Goal: Task Accomplishment & Management: Manage account settings

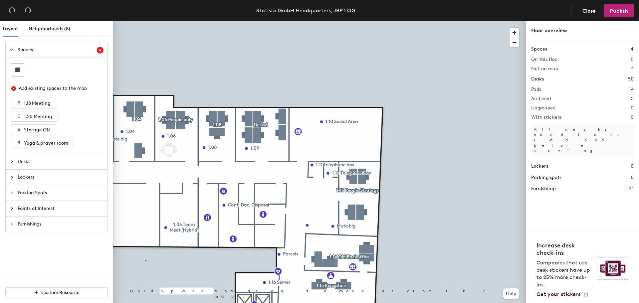
click at [145, 21] on div at bounding box center [319, 21] width 412 height 0
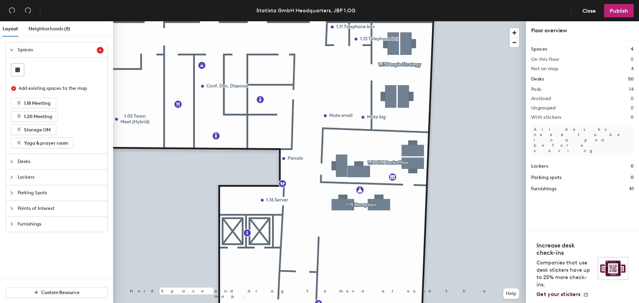
click at [364, 21] on div at bounding box center [319, 21] width 412 height 0
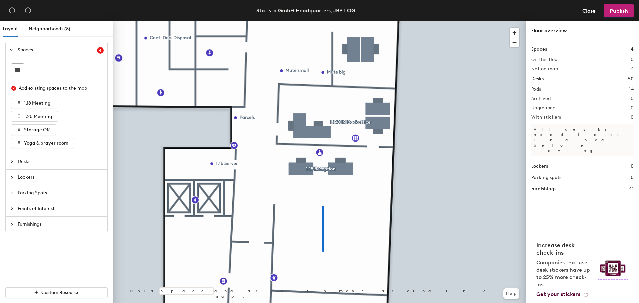
click at [322, 21] on div at bounding box center [319, 21] width 412 height 0
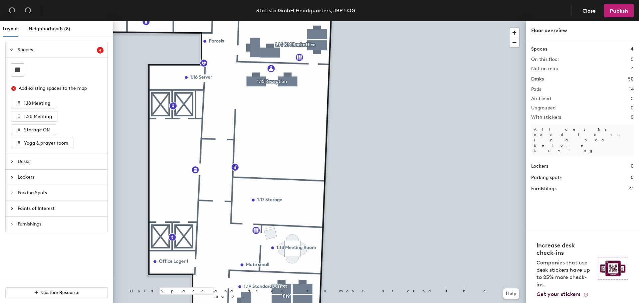
click at [290, 21] on div at bounding box center [319, 21] width 412 height 0
click at [269, 21] on div at bounding box center [319, 21] width 412 height 0
click at [278, 210] on span "Delete" at bounding box center [278, 281] width 23 height 11
click at [355, 21] on div at bounding box center [319, 21] width 412 height 0
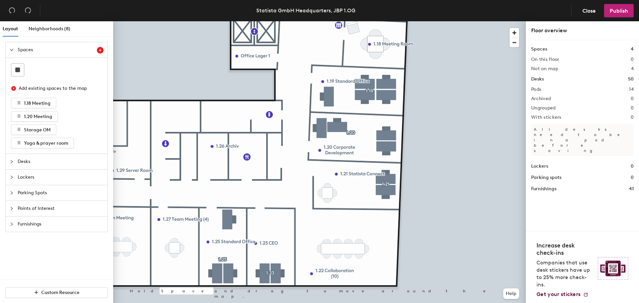
click at [207, 21] on div at bounding box center [319, 21] width 412 height 0
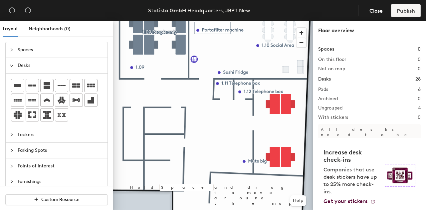
click at [27, 135] on span "Lockers" at bounding box center [61, 134] width 86 height 15
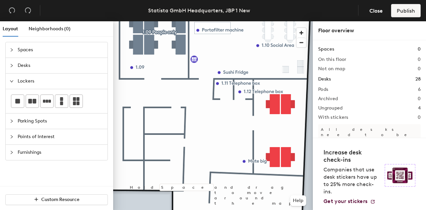
click at [49, 51] on span "Spaces" at bounding box center [61, 49] width 86 height 15
click at [44, 131] on span "Points of Interest" at bounding box center [61, 136] width 86 height 15
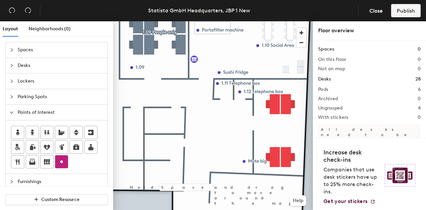
click at [58, 160] on icon at bounding box center [62, 162] width 8 height 8
click at [47, 159] on icon at bounding box center [47, 161] width 6 height 5
type input "16-25"
click at [234, 178] on span "Done" at bounding box center [233, 176] width 20 height 11
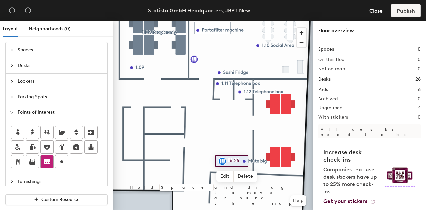
click at [41, 159] on div at bounding box center [47, 161] width 13 height 13
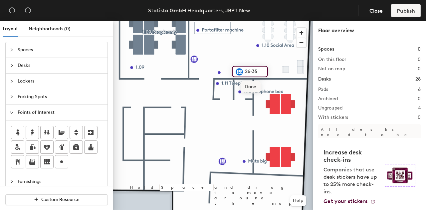
type input "26-35"
click at [255, 85] on span "Done" at bounding box center [250, 86] width 20 height 11
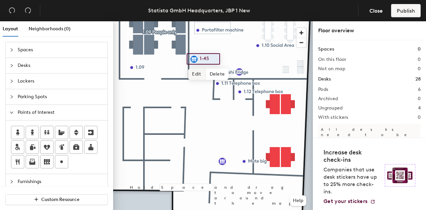
click at [194, 73] on span "Edit" at bounding box center [196, 74] width 17 height 11
click at [212, 60] on input "1-45" at bounding box center [208, 58] width 21 height 9
type input "1-15"
click at [211, 73] on span "Done" at bounding box center [206, 74] width 20 height 11
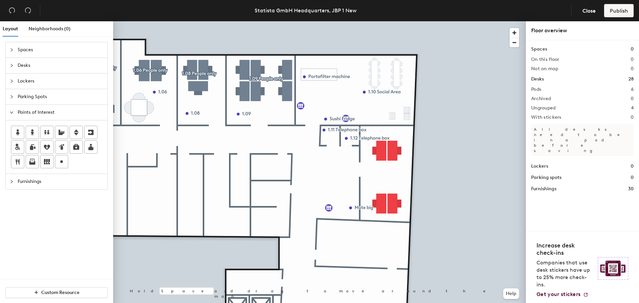
click at [359, 21] on div at bounding box center [319, 21] width 412 height 0
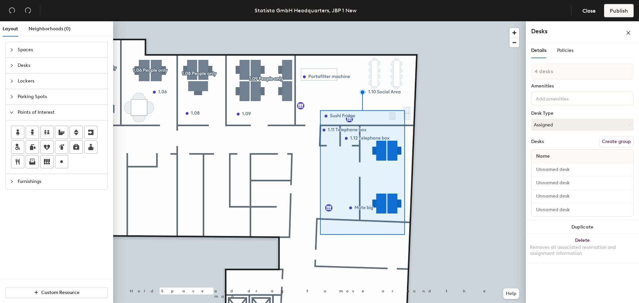
click at [425, 141] on button "Create group" at bounding box center [616, 141] width 35 height 11
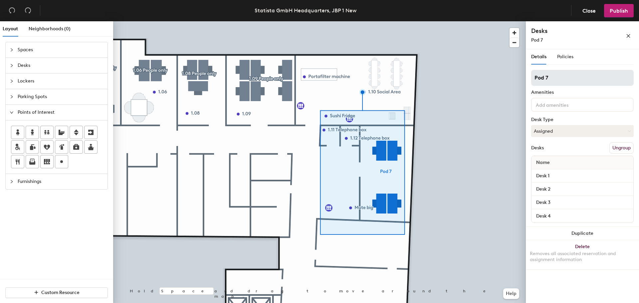
click at [425, 73] on div "Layout Neighborhoods (0) Spaces Desks Lockers Parking Spots Points of Interest …" at bounding box center [319, 163] width 639 height 284
type input "1.13 People"
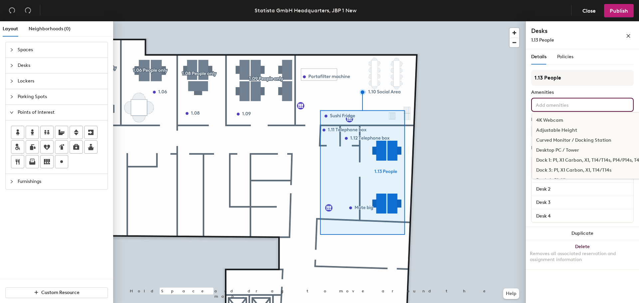
click at [425, 110] on div "4K Webcam Adjustable Height Curved Monitor / Docking Station Desktop PC / Tower…" at bounding box center [582, 105] width 102 height 14
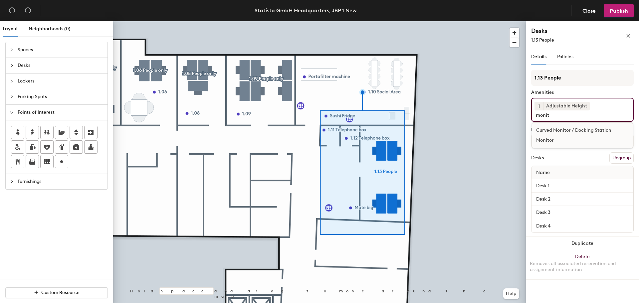
type input "monit"
click at [425, 139] on div "Monitor" at bounding box center [582, 140] width 100 height 10
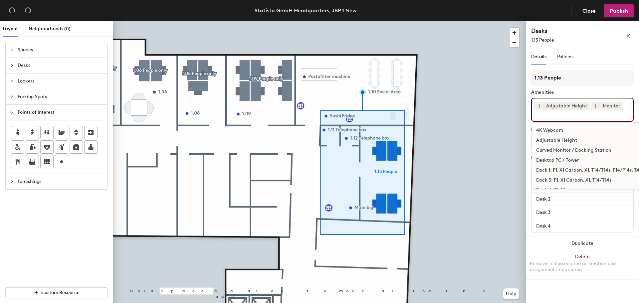
click at [425, 107] on button "1" at bounding box center [595, 106] width 9 height 9
click at [425, 114] on div "2" at bounding box center [595, 114] width 9 height 9
click at [425, 110] on div "1 Adjustable Height 2 Monitor 4K Webcam Adjustable Height Curved Monitor / Dock…" at bounding box center [582, 110] width 102 height 24
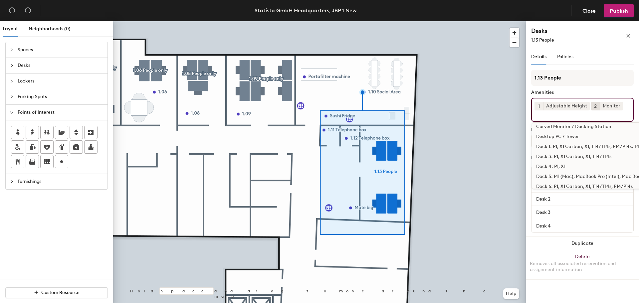
scroll to position [33, 0]
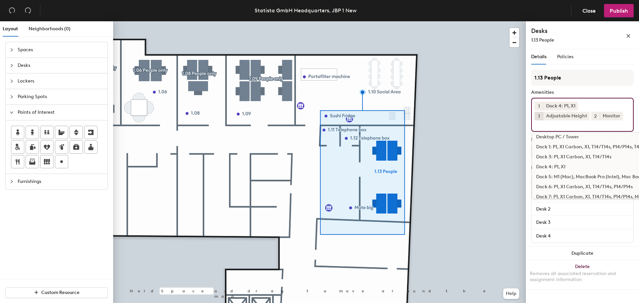
click at [425, 62] on div "Details Policies" at bounding box center [582, 56] width 102 height 15
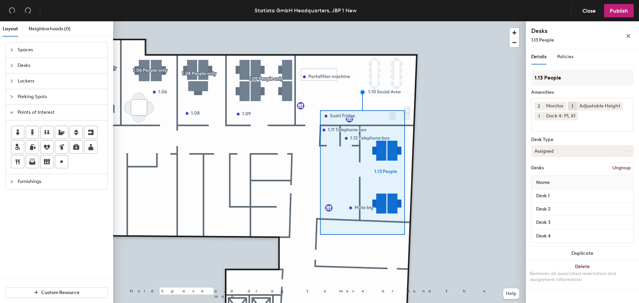
click at [425, 146] on button "Assigned" at bounding box center [582, 151] width 102 height 12
click at [425, 190] on div "Hoteled" at bounding box center [564, 192] width 67 height 10
click at [425, 21] on div at bounding box center [319, 21] width 412 height 0
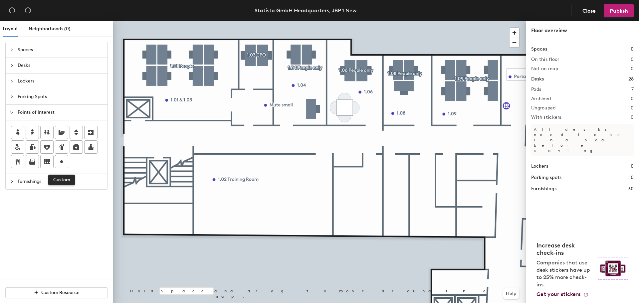
drag, startPoint x: 57, startPoint y: 160, endPoint x: 110, endPoint y: 166, distance: 53.9
click at [57, 160] on div at bounding box center [61, 161] width 13 height 13
type input "1.05 Team Meet (Hybrid)"
click at [375, 206] on span "Done" at bounding box center [375, 207] width 20 height 11
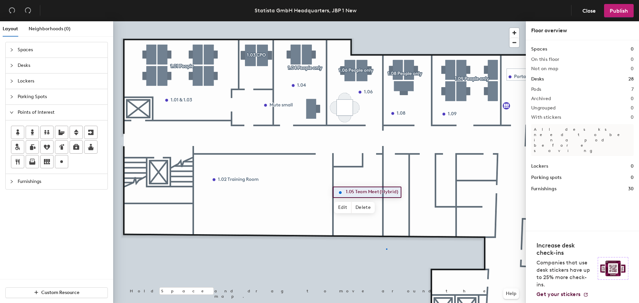
click at [386, 21] on div at bounding box center [319, 21] width 412 height 0
drag, startPoint x: 18, startPoint y: 159, endPoint x: 47, endPoint y: 158, distance: 28.9
click at [18, 159] on icon at bounding box center [18, 162] width 8 height 8
click at [405, 210] on span "Done" at bounding box center [407, 213] width 20 height 11
click at [400, 210] on span "Edit" at bounding box center [397, 213] width 17 height 11
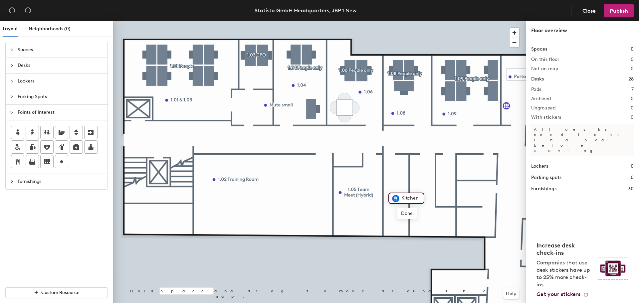
click at [421, 197] on div "Kitchen" at bounding box center [406, 198] width 36 height 11
click at [401, 198] on input "Kitchen" at bounding box center [409, 198] width 21 height 9
type input "1.07 Kitchen"
click at [33, 159] on icon at bounding box center [32, 161] width 4 height 4
drag, startPoint x: 60, startPoint y: 161, endPoint x: 84, endPoint y: 160, distance: 24.0
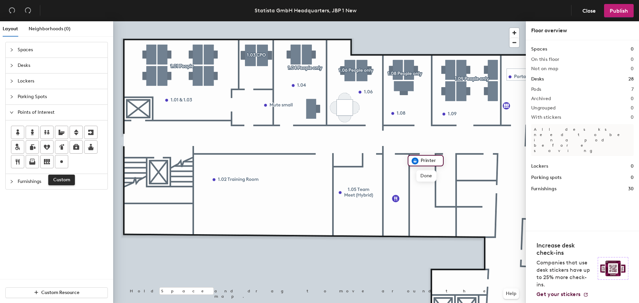
click at [61, 160] on icon at bounding box center [62, 162] width 8 height 8
type input "D"
type input "Conf. Doc. Disposal"
click at [425, 188] on span "Done" at bounding box center [443, 188] width 20 height 11
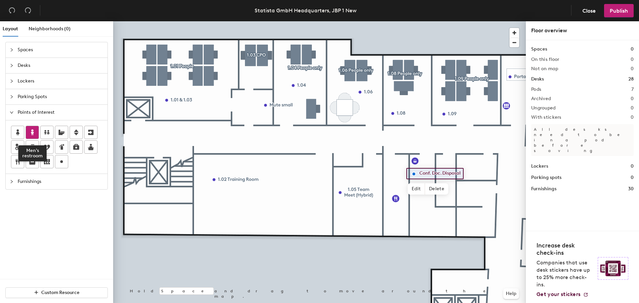
click at [31, 131] on icon at bounding box center [32, 132] width 8 height 8
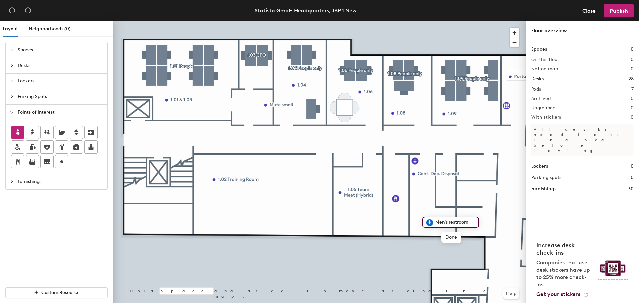
click at [13, 133] on div at bounding box center [17, 132] width 13 height 13
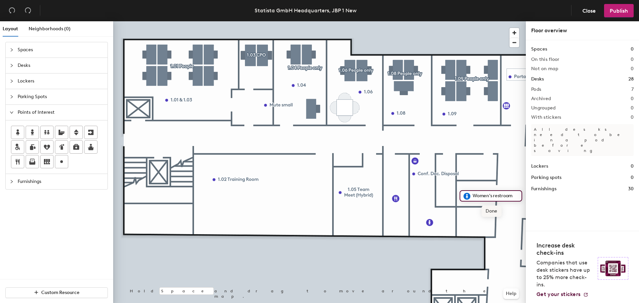
click at [425, 210] on span "Done" at bounding box center [491, 211] width 20 height 11
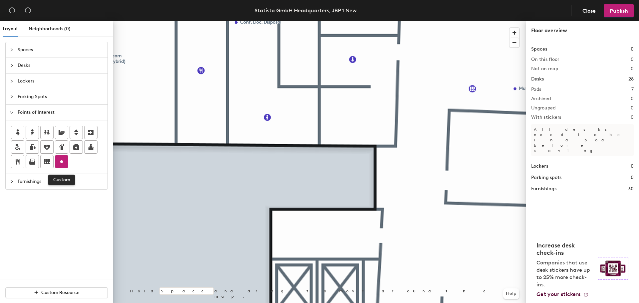
click at [63, 164] on icon at bounding box center [62, 162] width 8 height 8
type input "Parcels"
click at [398, 180] on span "Done" at bounding box center [395, 178] width 20 height 11
click at [53, 145] on div at bounding box center [47, 147] width 13 height 13
click at [48, 146] on icon at bounding box center [47, 147] width 6 height 5
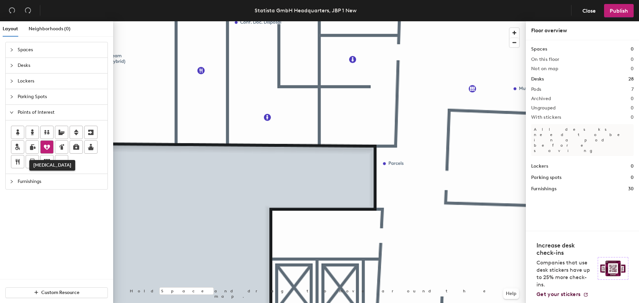
click at [44, 148] on icon at bounding box center [47, 147] width 8 height 8
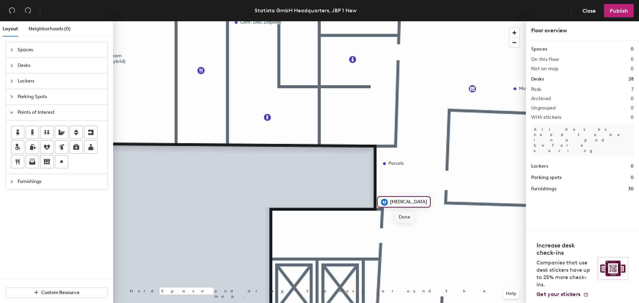
click at [405, 210] on span "Done" at bounding box center [404, 217] width 20 height 11
click at [65, 161] on icon at bounding box center [62, 162] width 8 height 8
type input "1.16 Server"
click at [360, 210] on span "Done" at bounding box center [361, 247] width 20 height 11
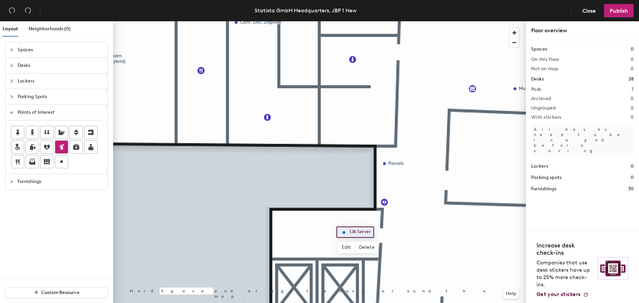
click at [65, 148] on icon at bounding box center [62, 147] width 8 height 8
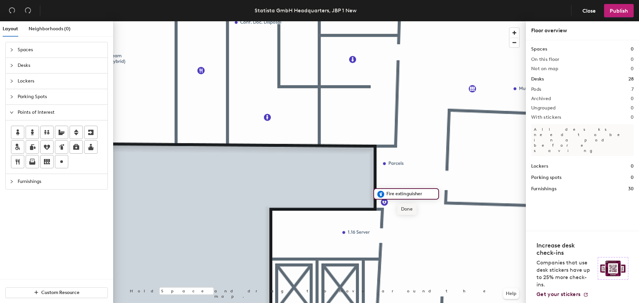
click at [406, 210] on span "Done" at bounding box center [407, 209] width 20 height 11
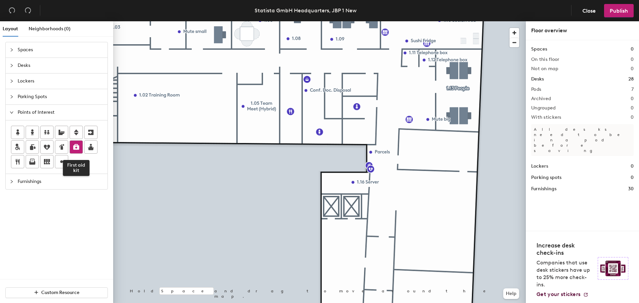
click at [79, 149] on icon at bounding box center [76, 147] width 6 height 6
click at [393, 162] on span "Done" at bounding box center [392, 162] width 20 height 11
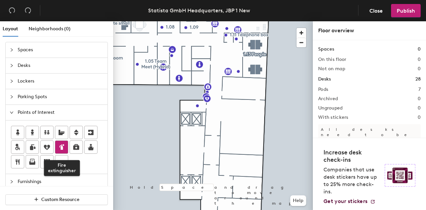
click at [62, 147] on icon at bounding box center [62, 147] width 3 height 6
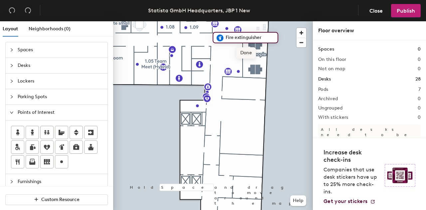
click at [242, 51] on span "Done" at bounding box center [246, 52] width 20 height 11
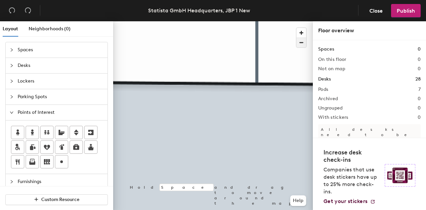
click at [300, 42] on span "button" at bounding box center [301, 42] width 10 height 9
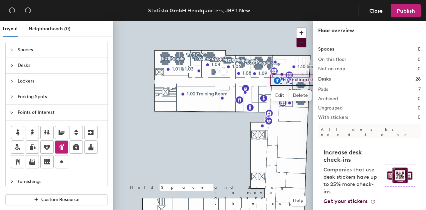
click at [59, 149] on icon at bounding box center [62, 147] width 8 height 8
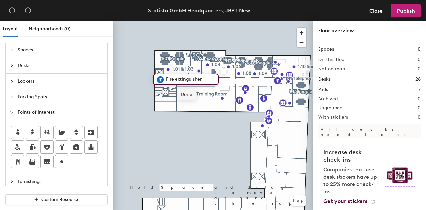
click at [186, 94] on span "Done" at bounding box center [187, 94] width 20 height 11
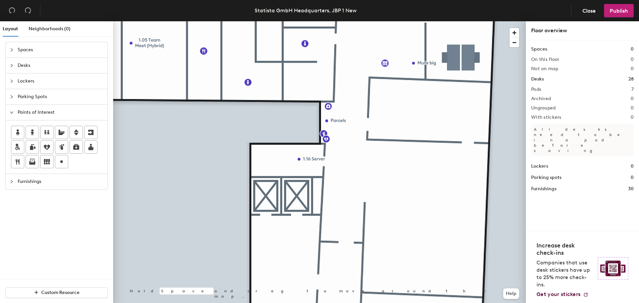
click at [25, 65] on span "Desks" at bounding box center [61, 65] width 86 height 15
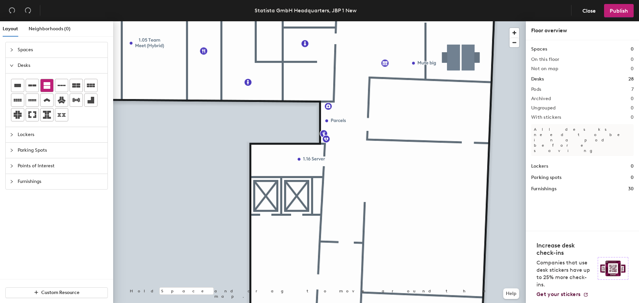
click at [47, 86] on icon at bounding box center [47, 85] width 7 height 7
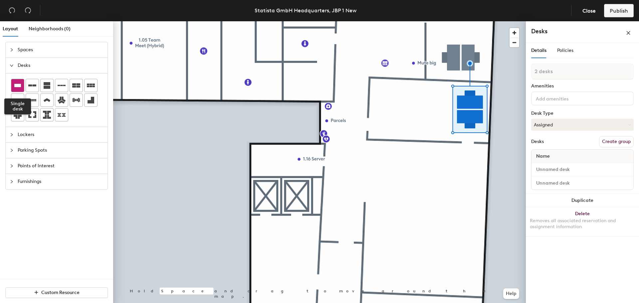
click at [24, 85] on div at bounding box center [17, 85] width 13 height 13
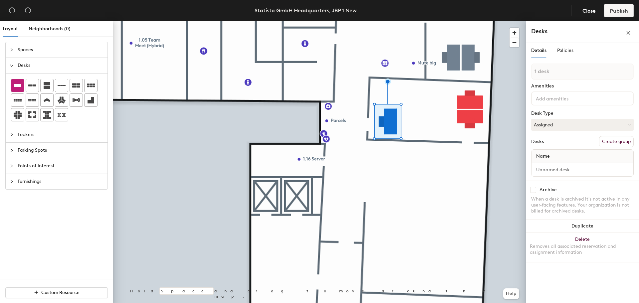
click at [22, 88] on div at bounding box center [17, 85] width 13 height 13
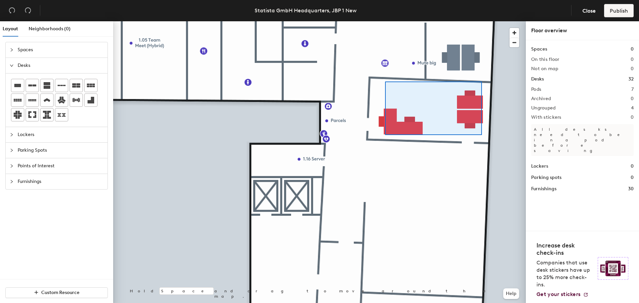
click at [385, 21] on div at bounding box center [319, 21] width 412 height 0
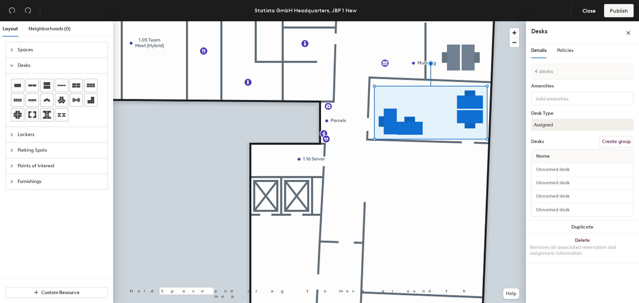
click at [618, 143] on button "Create group" at bounding box center [616, 141] width 35 height 11
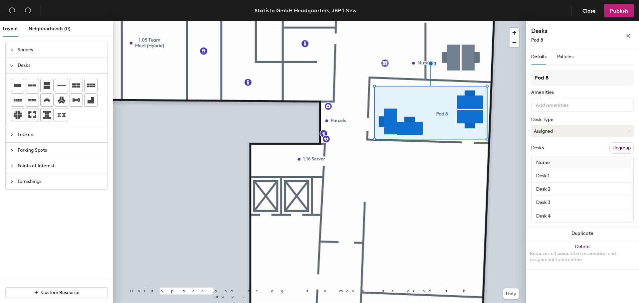
click at [520, 71] on div "Layout Neighborhoods (0) Spaces Desks Lockers Parking Spots Points of Interest …" at bounding box center [319, 163] width 639 height 284
type input "1.14 OM Backoffice"
click at [565, 129] on button "Assigned" at bounding box center [582, 131] width 102 height 12
click at [531, 116] on div "1.14 OM Backoffice Amenities Desk Type Assigned Assigned Hot Hoteled Desks Ungr…" at bounding box center [582, 148] width 102 height 157
click at [516, 21] on div at bounding box center [319, 21] width 412 height 0
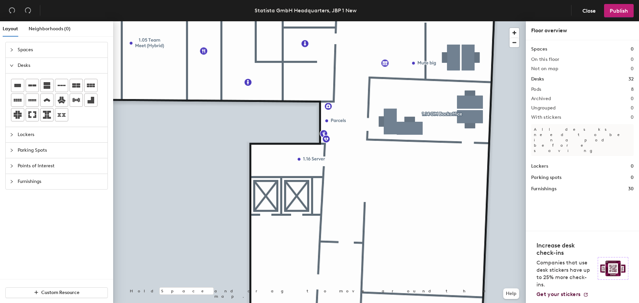
click at [35, 167] on span "Points of Interest" at bounding box center [61, 165] width 86 height 15
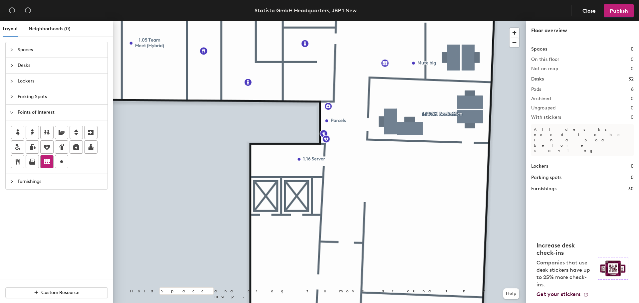
click at [46, 161] on icon at bounding box center [47, 161] width 6 height 5
type input "156-165"
click at [36, 64] on span "Desks" at bounding box center [61, 65] width 86 height 15
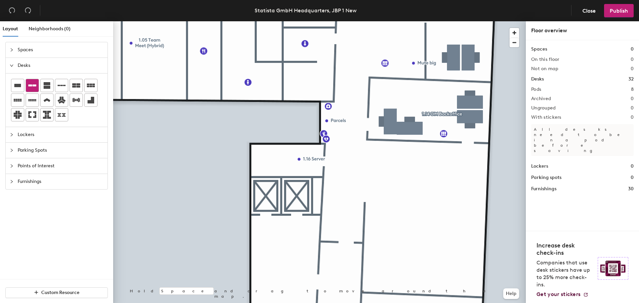
click at [34, 85] on icon at bounding box center [32, 85] width 8 height 2
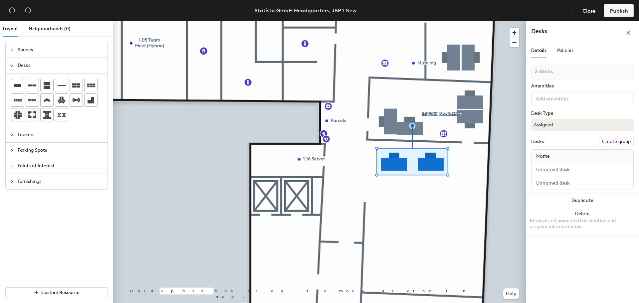
click at [618, 142] on button "Create group" at bounding box center [616, 141] width 35 height 11
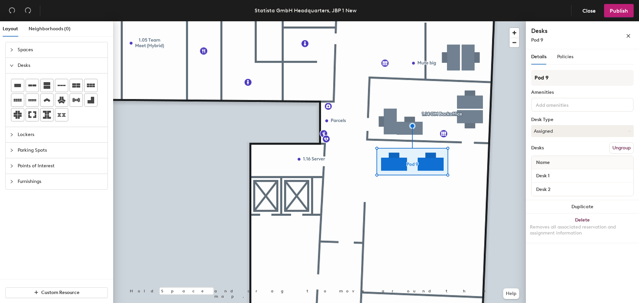
click at [502, 69] on div "Layout Neighborhoods (0) Spaces Desks Lockers Parking Spots Points of Interest …" at bounding box center [319, 163] width 639 height 284
type input "1.15 Reception"
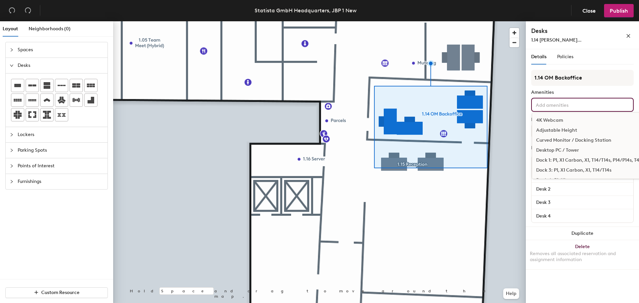
click at [555, 105] on input at bounding box center [564, 104] width 60 height 8
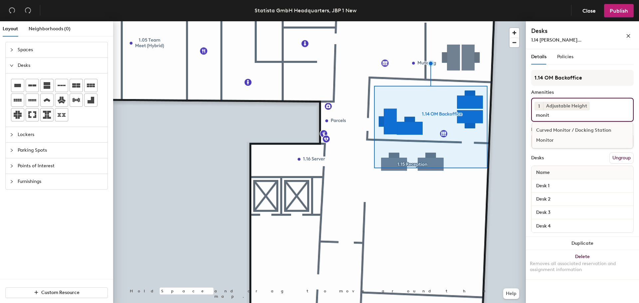
type input "monit"
click at [566, 139] on div "Monitor" at bounding box center [582, 140] width 100 height 10
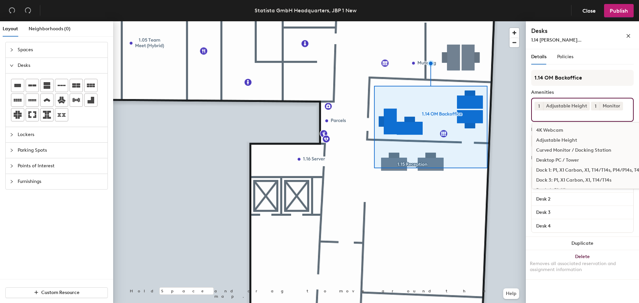
click at [594, 103] on span "1" at bounding box center [595, 106] width 2 height 7
click at [596, 114] on div "2" at bounding box center [595, 114] width 9 height 9
click at [582, 114] on input at bounding box center [564, 114] width 60 height 8
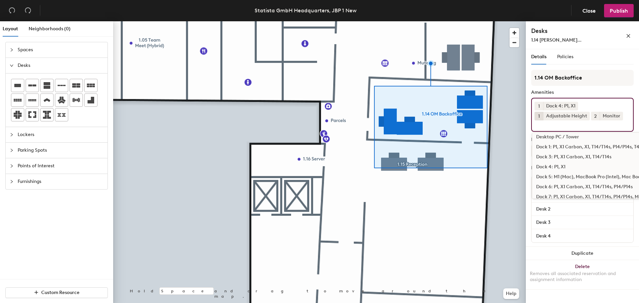
click at [576, 89] on div "1.14 OM Backoffice Amenities 1 Dock 4: P1, X1 1 Adjustable Height 2 Monitor 4K …" at bounding box center [582, 158] width 102 height 177
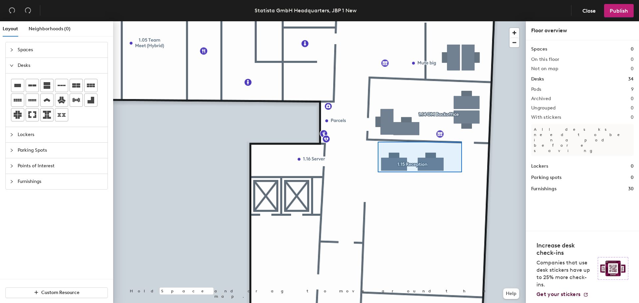
click at [377, 21] on div at bounding box center [319, 21] width 412 height 0
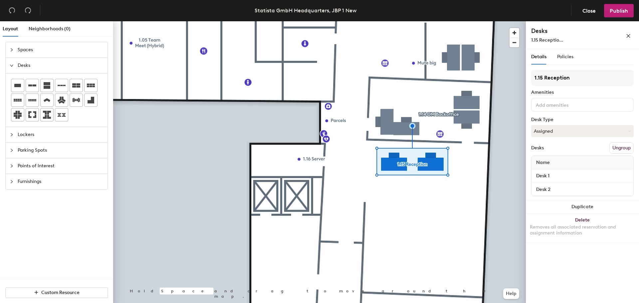
click at [564, 105] on input at bounding box center [564, 104] width 60 height 8
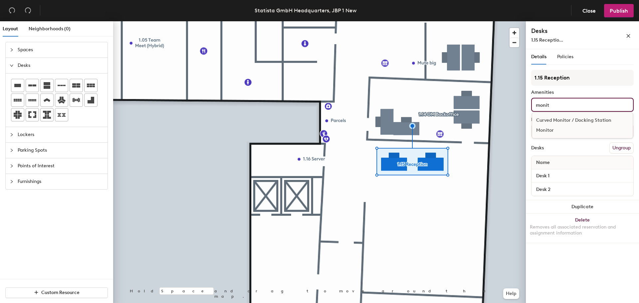
type input "monit"
click at [554, 129] on div "Monitor" at bounding box center [582, 130] width 100 height 10
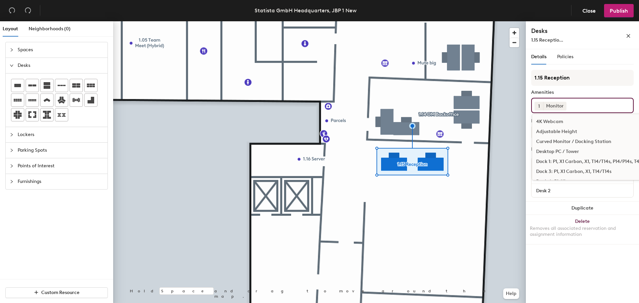
click at [537, 107] on button "1" at bounding box center [538, 106] width 9 height 9
click at [536, 114] on div "2" at bounding box center [538, 114] width 9 height 9
click at [584, 105] on input at bounding box center [597, 104] width 60 height 8
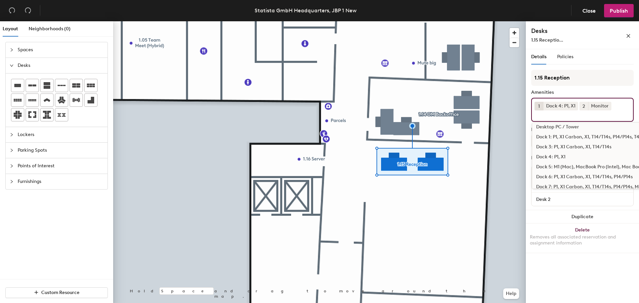
click at [594, 89] on div "1.15 Reception Amenities 1 Dock 4: P1, X1 2 Monitor 4K Webcam Adjustable Height…" at bounding box center [582, 140] width 102 height 140
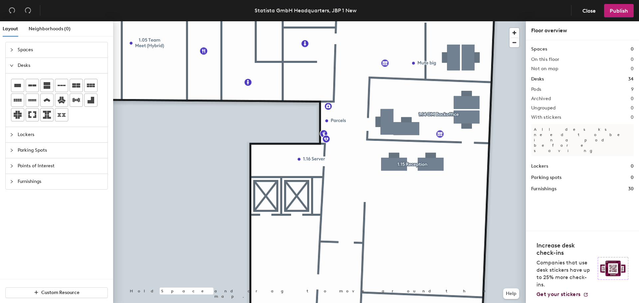
click at [41, 63] on span "Desks" at bounding box center [61, 65] width 86 height 15
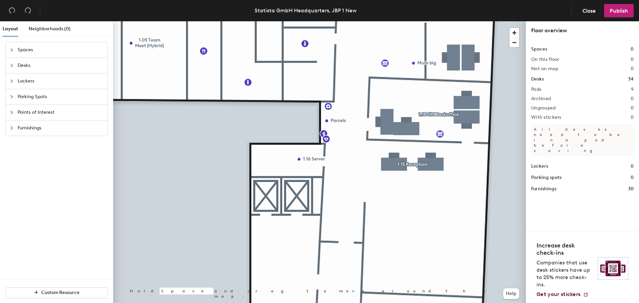
click at [23, 67] on span "Desks" at bounding box center [61, 65] width 86 height 15
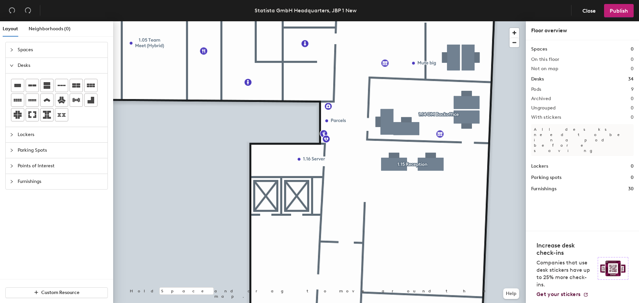
click at [41, 52] on span "Spaces" at bounding box center [61, 49] width 86 height 15
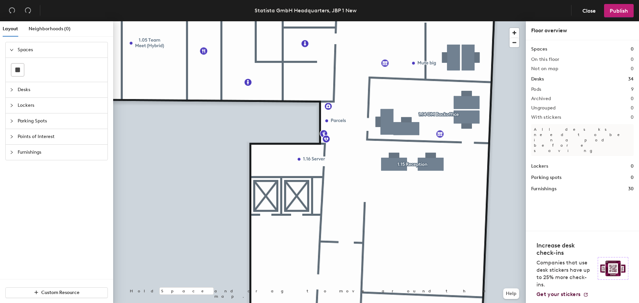
drag, startPoint x: 29, startPoint y: 105, endPoint x: 30, endPoint y: 111, distance: 5.7
click at [30, 105] on span "Lockers" at bounding box center [61, 105] width 86 height 15
click at [28, 137] on span "Points of Interest" at bounding box center [61, 136] width 86 height 15
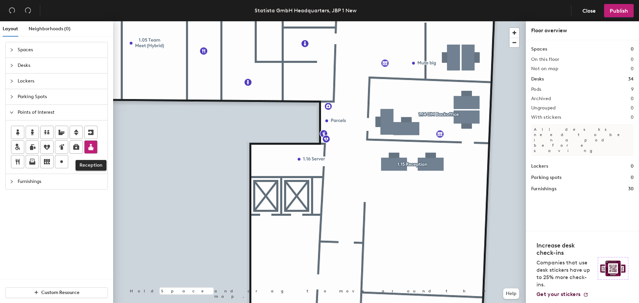
click at [91, 149] on icon at bounding box center [91, 147] width 6 height 6
click at [423, 165] on span "Done" at bounding box center [425, 167] width 20 height 11
drag, startPoint x: 76, startPoint y: 132, endPoint x: 85, endPoint y: 131, distance: 8.7
click at [76, 132] on icon at bounding box center [76, 132] width 5 height 6
click at [293, 212] on span "Done" at bounding box center [293, 210] width 20 height 11
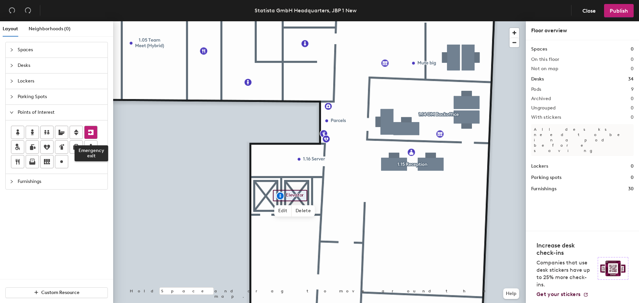
click at [91, 133] on icon at bounding box center [91, 132] width 8 height 8
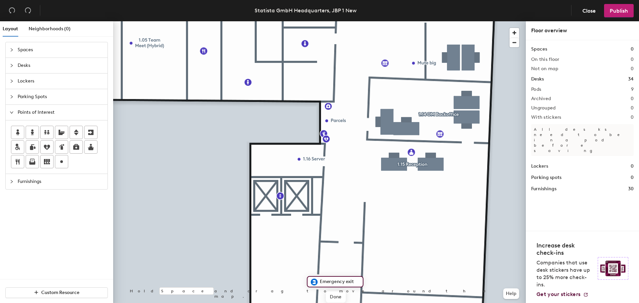
type input "a"
type input "Main entrance"
click at [338, 299] on span "Done" at bounding box center [334, 296] width 20 height 11
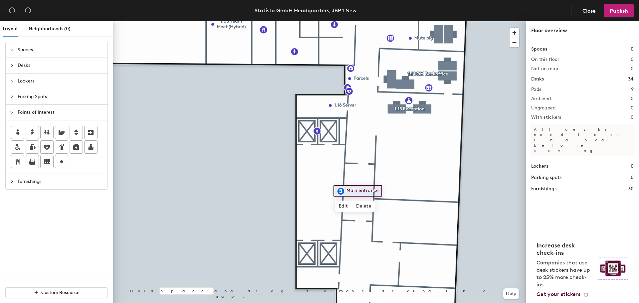
click at [38, 66] on span "Desks" at bounding box center [61, 65] width 86 height 15
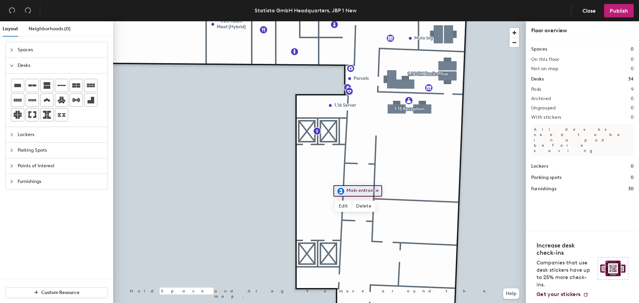
click at [43, 183] on span "Furnishings" at bounding box center [61, 181] width 86 height 15
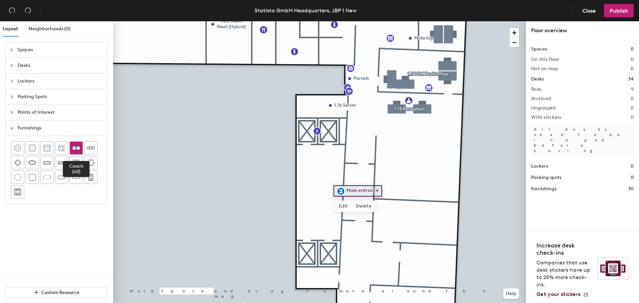
click at [76, 147] on img at bounding box center [76, 148] width 8 height 8
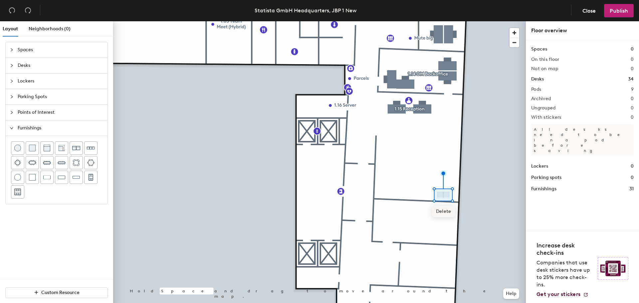
click at [443, 207] on span "Delete" at bounding box center [443, 211] width 23 height 11
click at [92, 149] on img at bounding box center [91, 148] width 8 height 8
click at [49, 179] on img at bounding box center [46, 177] width 7 height 7
click at [75, 175] on img at bounding box center [76, 177] width 7 height 7
click at [463, 21] on div at bounding box center [319, 21] width 412 height 0
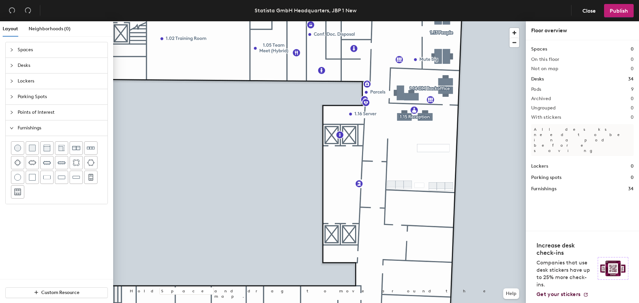
click at [31, 111] on span "Points of Interest" at bounding box center [61, 112] width 86 height 15
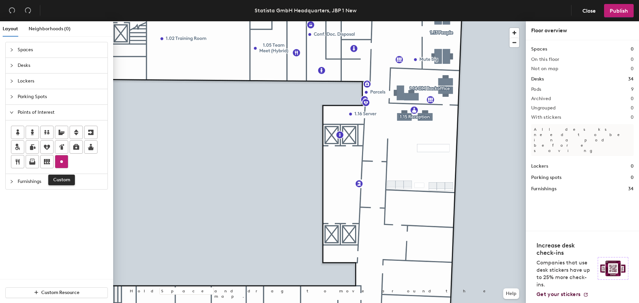
click at [63, 162] on circle at bounding box center [61, 161] width 3 height 3
type input "Sweets"
click at [407, 166] on span "Done" at bounding box center [402, 167] width 20 height 11
click at [65, 167] on div at bounding box center [61, 161] width 13 height 13
type input "1.17 Storage"
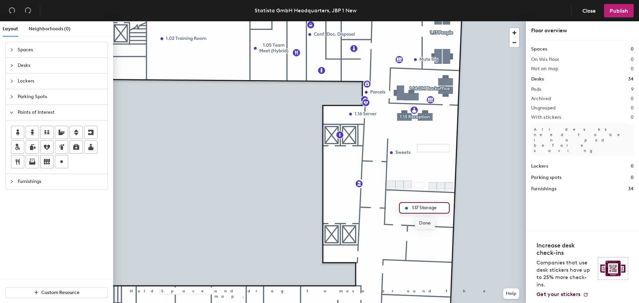
click at [425, 221] on span "Done" at bounding box center [425, 223] width 20 height 11
click at [486, 21] on div at bounding box center [319, 21] width 412 height 0
drag, startPoint x: 66, startPoint y: 159, endPoint x: 87, endPoint y: 167, distance: 22.2
click at [66, 159] on div at bounding box center [61, 161] width 13 height 13
type input "Office Lager 1"
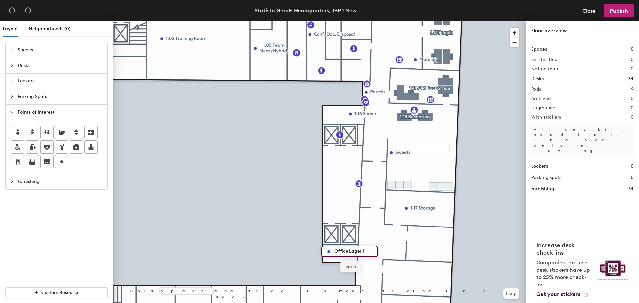
click at [351, 263] on span "Done" at bounding box center [350, 266] width 20 height 11
click at [23, 184] on span "Furnishings" at bounding box center [61, 181] width 86 height 15
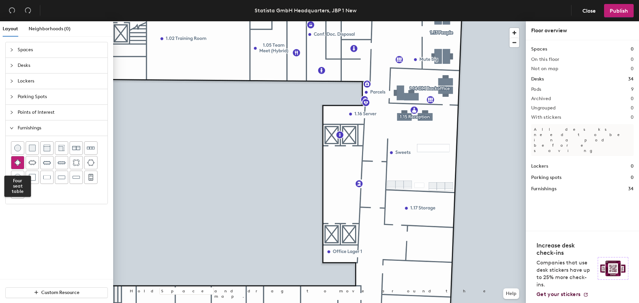
click at [19, 166] on div at bounding box center [17, 162] width 13 height 13
click at [526, 171] on div "Layout Neighborhoods (0) Spaces Desks Lockers Parking Spots Points of Interest …" at bounding box center [319, 163] width 639 height 284
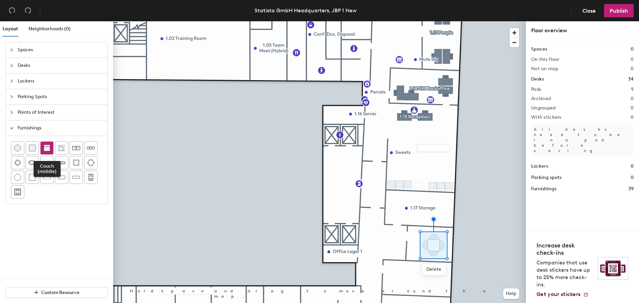
click at [51, 148] on div at bounding box center [47, 148] width 13 height 13
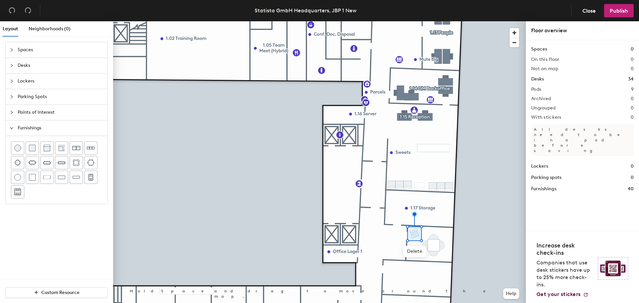
click at [464, 21] on div at bounding box center [319, 21] width 412 height 0
click at [42, 129] on span "Furnishings" at bounding box center [61, 127] width 86 height 15
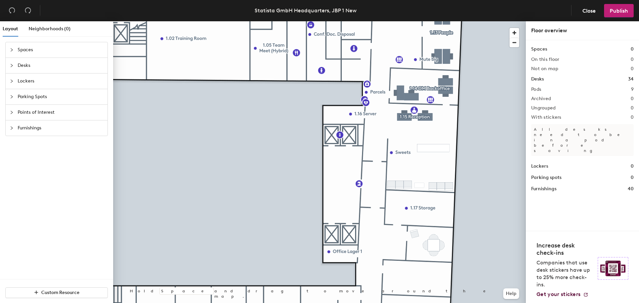
click at [42, 116] on span "Points of Interest" at bounding box center [61, 112] width 86 height 15
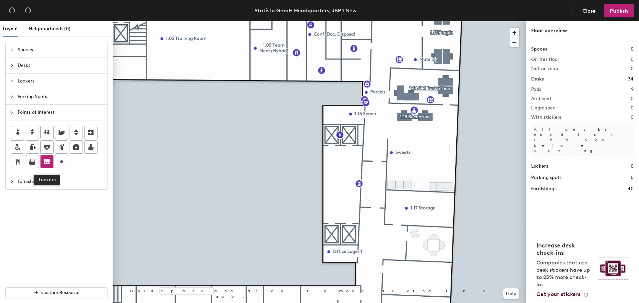
click at [49, 159] on icon at bounding box center [47, 161] width 6 height 5
click at [412, 229] on input "Lockers" at bounding box center [414, 231] width 21 height 9
click at [423, 234] on input "Lockers" at bounding box center [414, 231] width 21 height 9
type input "46-60"
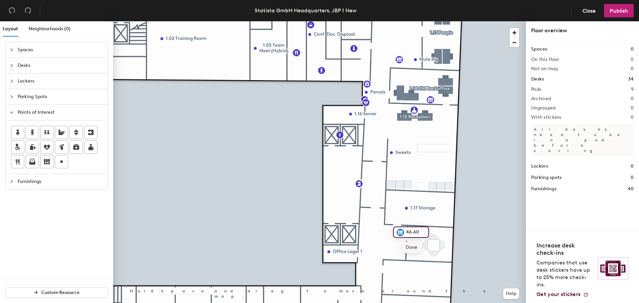
click at [415, 248] on span "Done" at bounding box center [411, 247] width 20 height 11
click at [478, 21] on div at bounding box center [319, 21] width 412 height 0
click at [63, 163] on icon at bounding box center [62, 162] width 8 height 8
type input "1.18 Meeting Room"
click at [442, 259] on span "Done" at bounding box center [442, 261] width 20 height 11
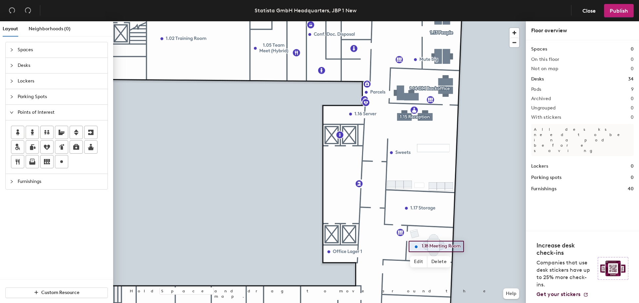
click at [472, 21] on div at bounding box center [319, 21] width 412 height 0
click at [411, 21] on div at bounding box center [319, 21] width 412 height 0
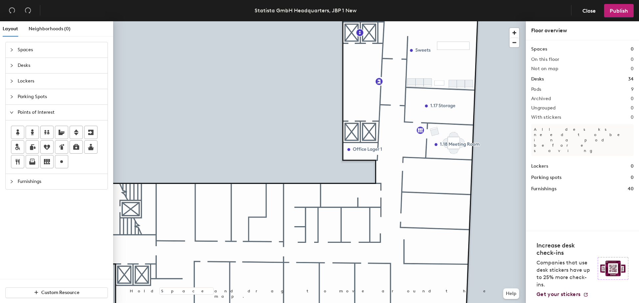
click at [42, 61] on span "Desks" at bounding box center [61, 65] width 86 height 15
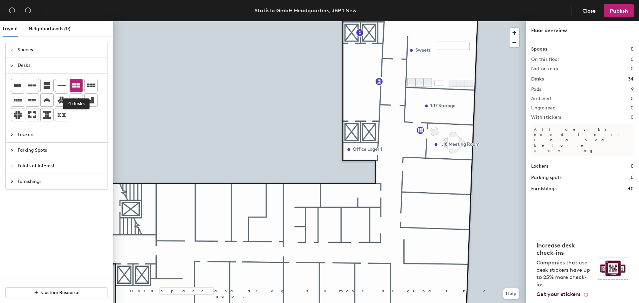
click at [79, 85] on icon at bounding box center [76, 85] width 8 height 8
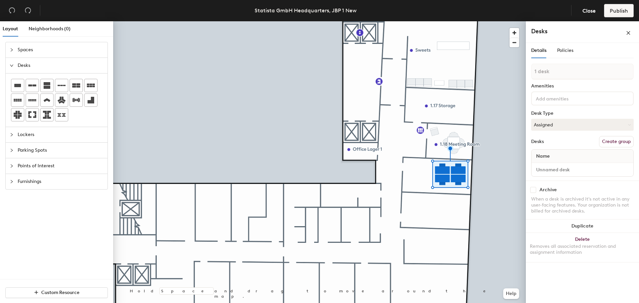
type input "1 desk"
click at [470, 21] on div at bounding box center [319, 21] width 412 height 0
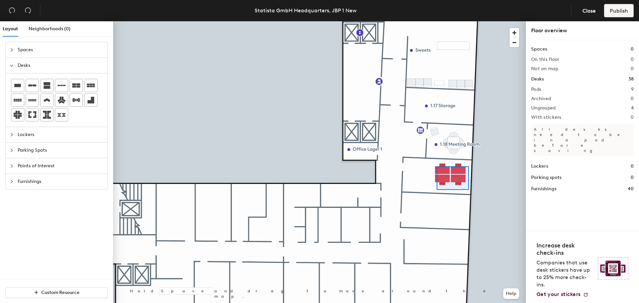
click at [436, 21] on div at bounding box center [319, 21] width 412 height 0
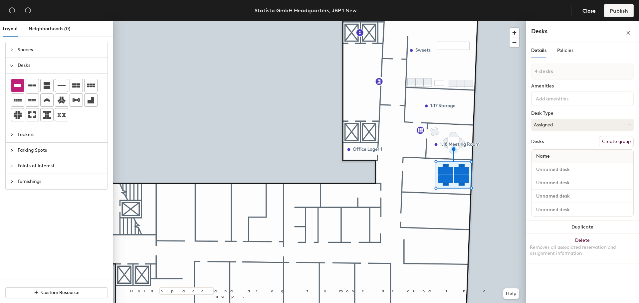
click at [19, 87] on icon at bounding box center [17, 85] width 7 height 3
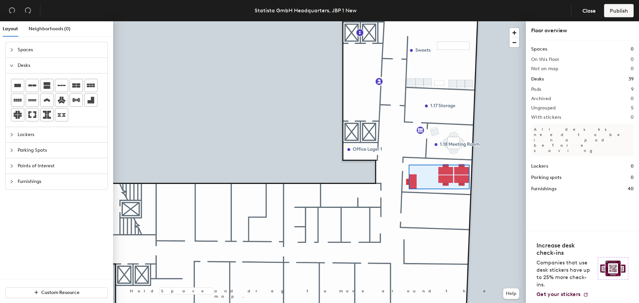
click at [409, 21] on div at bounding box center [319, 21] width 412 height 0
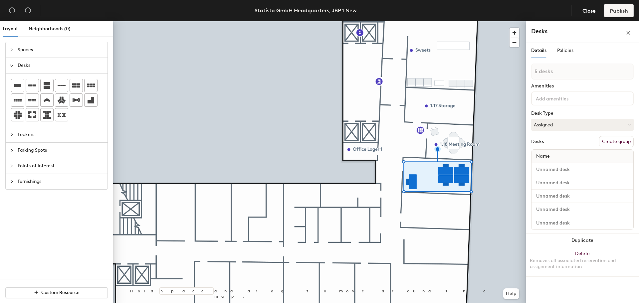
click at [610, 141] on button "Create group" at bounding box center [616, 141] width 35 height 11
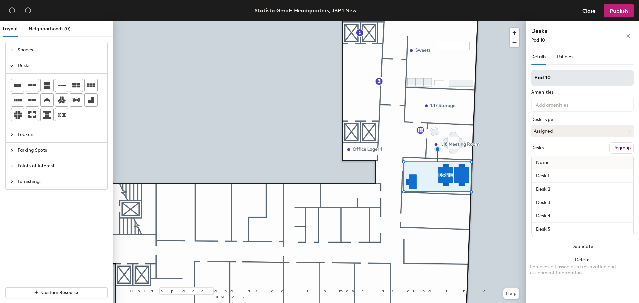
click at [495, 72] on div "Layout Neighborhoods (0) Spaces Desks Lockers Parking Spots Points of Interest …" at bounding box center [319, 163] width 639 height 284
type input "1.19 Standard Office"
click at [575, 105] on input at bounding box center [564, 104] width 60 height 8
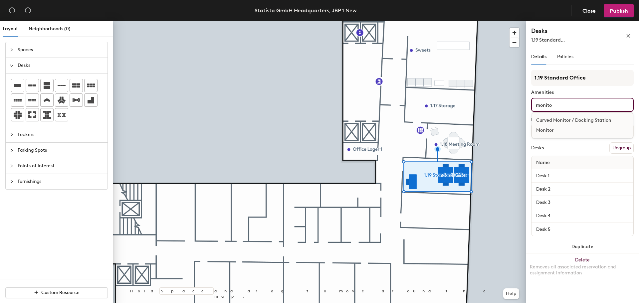
type input "monito"
click at [561, 130] on div "Monitor" at bounding box center [582, 130] width 100 height 10
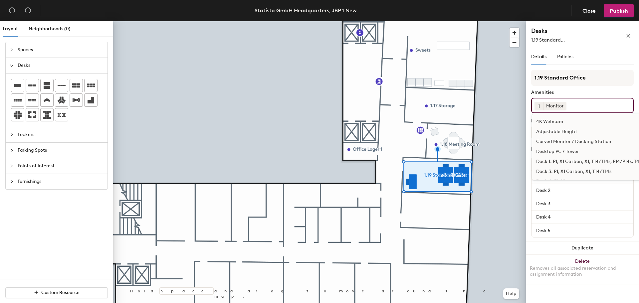
click at [537, 106] on button "1" at bounding box center [538, 106] width 9 height 9
click at [540, 114] on div "2" at bounding box center [538, 114] width 9 height 9
click at [584, 107] on input at bounding box center [597, 104] width 60 height 8
type input "h"
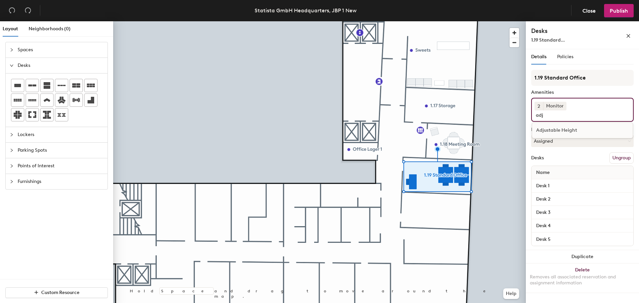
type input "adj"
click at [560, 125] on div "Adjustable Height" at bounding box center [582, 130] width 100 height 10
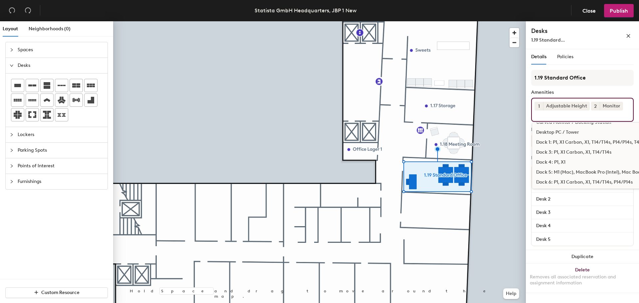
scroll to position [33, 0]
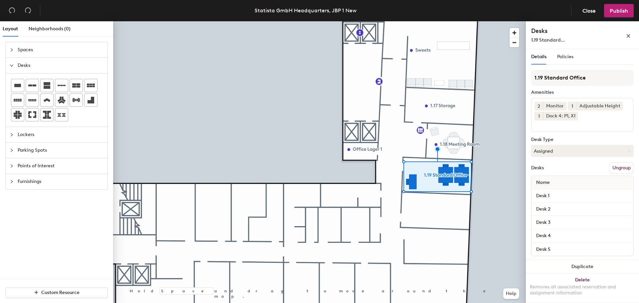
click at [576, 91] on div "Amenities" at bounding box center [582, 92] width 102 height 5
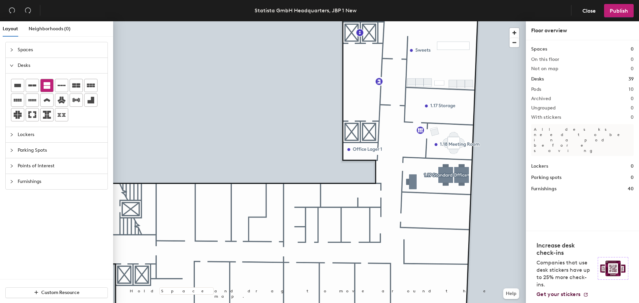
click at [50, 86] on icon at bounding box center [47, 85] width 7 height 7
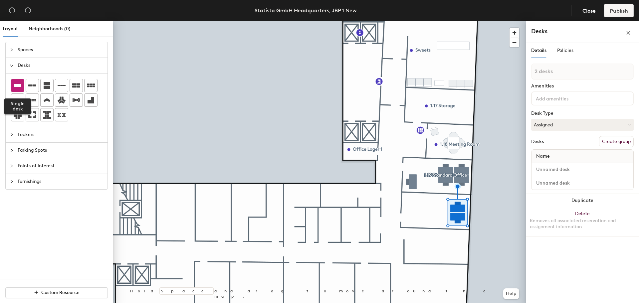
click at [21, 87] on icon at bounding box center [18, 85] width 8 height 8
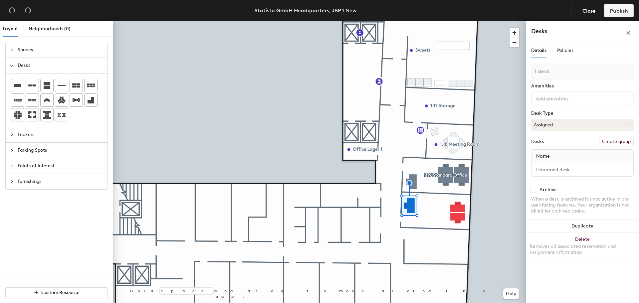
drag, startPoint x: 21, startPoint y: 83, endPoint x: 100, endPoint y: 104, distance: 82.0
click at [20, 83] on icon at bounding box center [18, 85] width 8 height 8
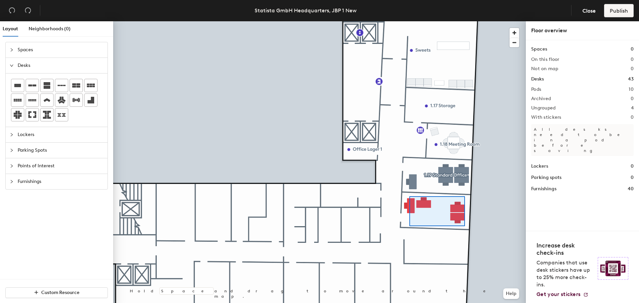
click at [409, 21] on div at bounding box center [319, 21] width 412 height 0
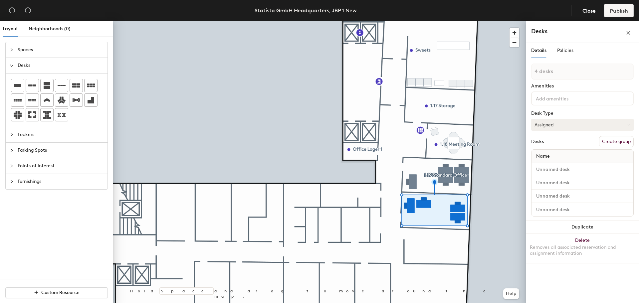
drag, startPoint x: 615, startPoint y: 142, endPoint x: 622, endPoint y: 135, distance: 9.4
click at [615, 141] on button "Create group" at bounding box center [616, 141] width 35 height 11
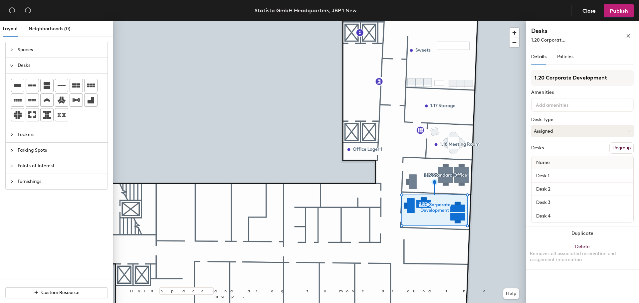
type input "1.20 Corporate Development"
click at [500, 21] on div at bounding box center [319, 21] width 412 height 0
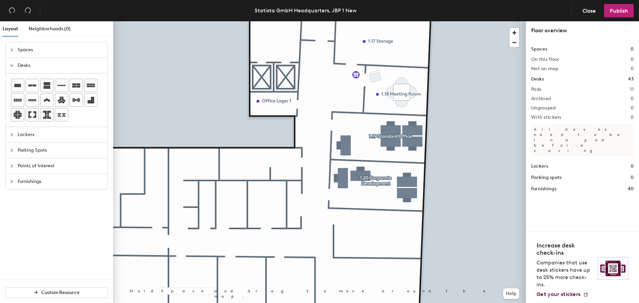
click at [29, 164] on span "Points of Interest" at bounding box center [61, 165] width 86 height 15
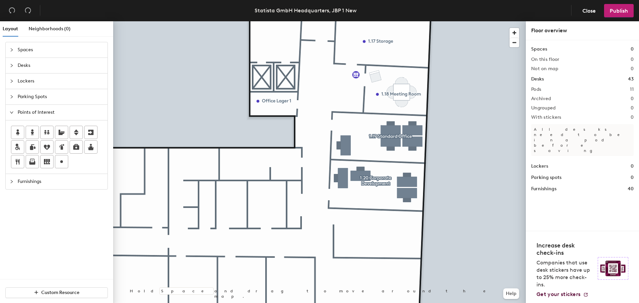
drag, startPoint x: 59, startPoint y: 163, endPoint x: 86, endPoint y: 159, distance: 28.3
click at [59, 163] on icon at bounding box center [62, 162] width 8 height 8
type input "1.19"
click at [372, 166] on span "Done" at bounding box center [371, 164] width 20 height 11
drag, startPoint x: 64, startPoint y: 162, endPoint x: 104, endPoint y: 162, distance: 40.6
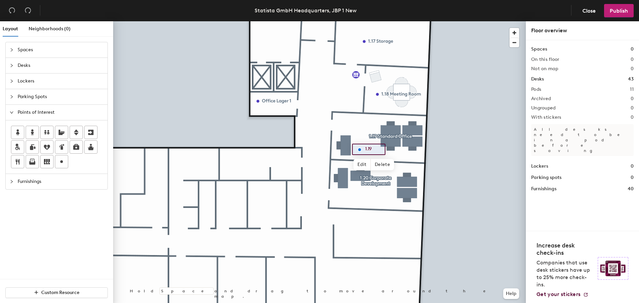
click at [65, 162] on icon at bounding box center [62, 162] width 8 height 8
type input "1.20"
click at [374, 211] on span "Done" at bounding box center [372, 215] width 20 height 11
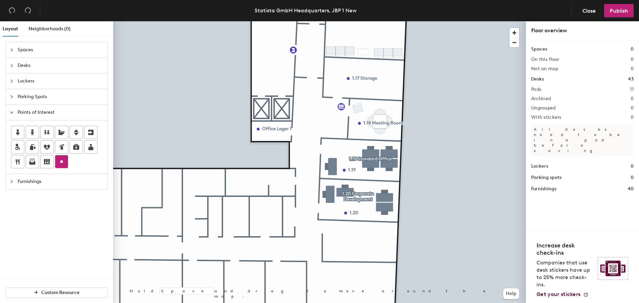
click at [62, 164] on icon at bounding box center [62, 162] width 8 height 8
type input "1.21"
click at [356, 252] on span "Done" at bounding box center [352, 249] width 20 height 11
click at [29, 64] on span "Desks" at bounding box center [61, 65] width 86 height 15
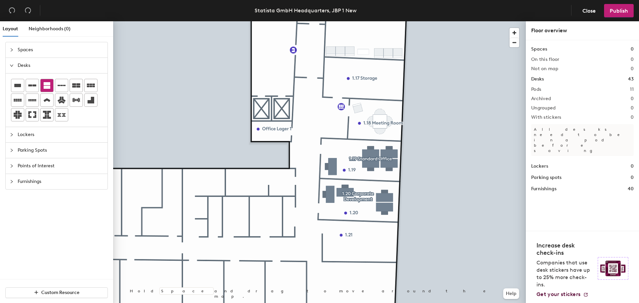
click at [45, 88] on icon at bounding box center [47, 85] width 7 height 7
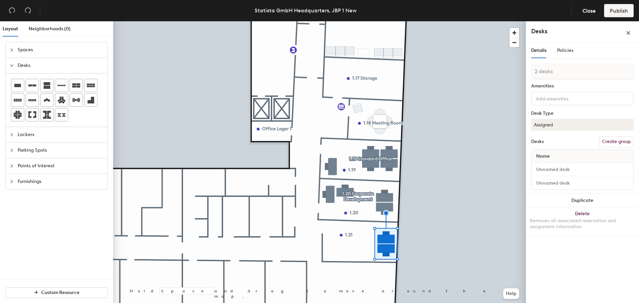
click at [608, 138] on button "Create group" at bounding box center [616, 141] width 35 height 11
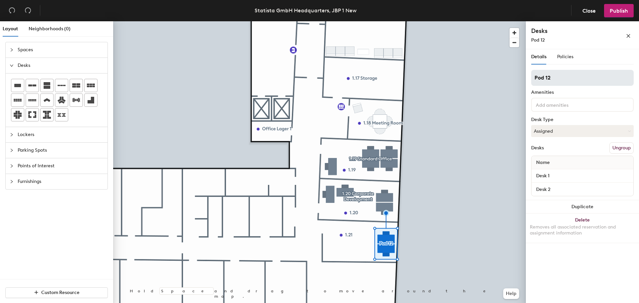
click at [511, 74] on div "Layout Neighborhoods (0) Spaces Desks Lockers Parking Spots Points of Interest …" at bounding box center [319, 163] width 639 height 284
type input "1.21 Statista Connect"
click at [27, 151] on span "Parking Spots" at bounding box center [61, 150] width 86 height 15
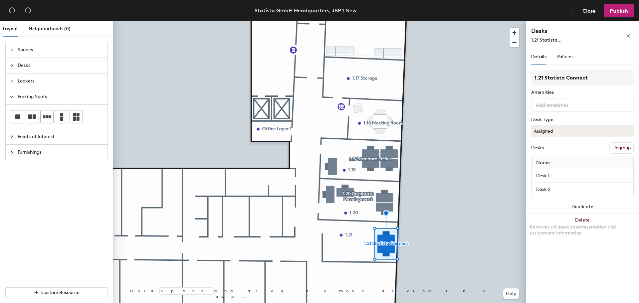
click at [36, 137] on span "Points of Interest" at bounding box center [61, 136] width 86 height 15
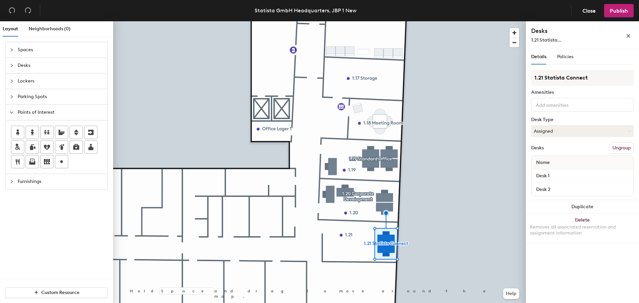
click at [57, 184] on span "Furnishings" at bounding box center [61, 181] width 86 height 15
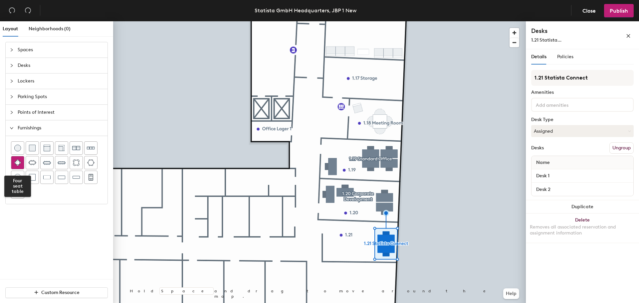
click at [17, 166] on img at bounding box center [17, 162] width 7 height 7
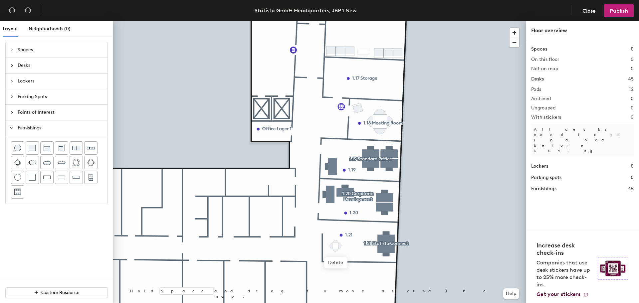
click at [352, 21] on div at bounding box center [319, 21] width 412 height 0
click at [329, 21] on div at bounding box center [319, 21] width 412 height 0
click at [323, 21] on div at bounding box center [319, 21] width 412 height 0
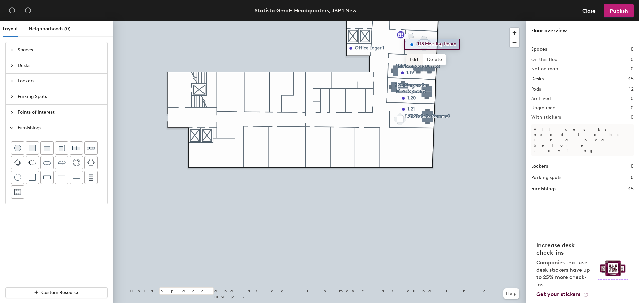
click at [415, 60] on span "Edit" at bounding box center [413, 59] width 17 height 11
click at [459, 43] on input "1.18 Meeting Room" at bounding box center [440, 44] width 51 height 9
type input "1.18 Meeting Room (4)"
click at [441, 57] on span "Done" at bounding box center [444, 59] width 20 height 11
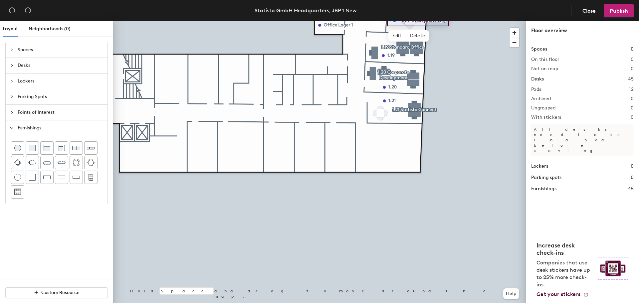
click at [37, 115] on span "Points of Interest" at bounding box center [61, 112] width 86 height 15
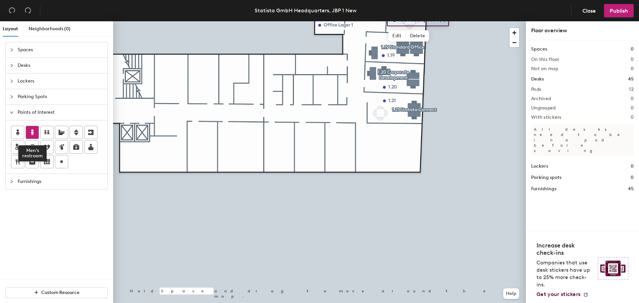
click at [30, 132] on icon at bounding box center [32, 132] width 8 height 8
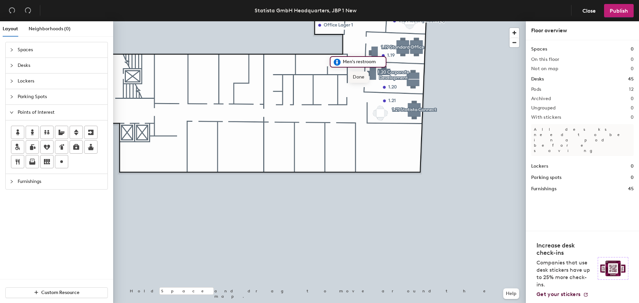
click at [360, 75] on span "Done" at bounding box center [359, 77] width 20 height 11
click at [20, 162] on icon at bounding box center [18, 162] width 8 height 8
click at [328, 88] on input "Kitchen" at bounding box center [338, 87] width 21 height 9
type input "1.24 Kitchen"
click at [342, 99] on span "Done" at bounding box center [343, 102] width 20 height 11
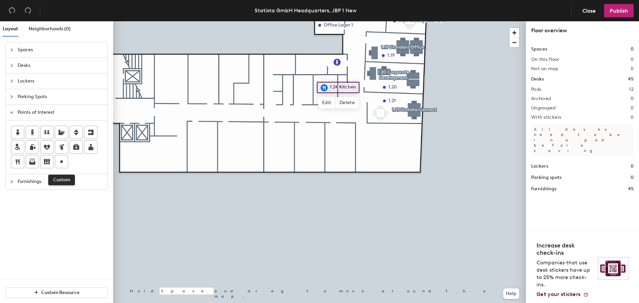
drag, startPoint x: 63, startPoint y: 162, endPoint x: 107, endPoint y: 161, distance: 43.9
click at [63, 162] on icon at bounding box center [62, 162] width 8 height 8
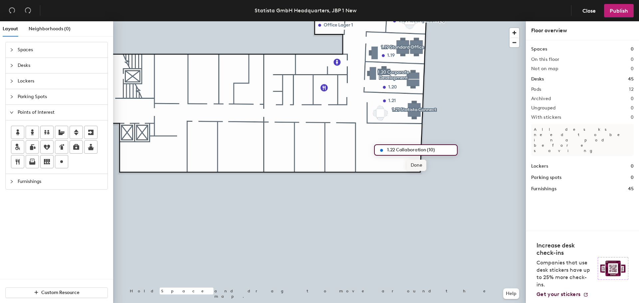
type input "1.22 Collaboration (10)"
click at [419, 167] on span "Done" at bounding box center [416, 165] width 20 height 11
click at [34, 65] on span "Desks" at bounding box center [61, 65] width 86 height 15
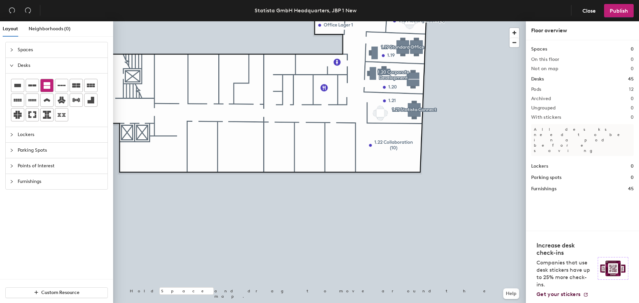
click at [46, 86] on icon at bounding box center [47, 85] width 7 height 7
click at [334, 21] on div at bounding box center [319, 21] width 412 height 0
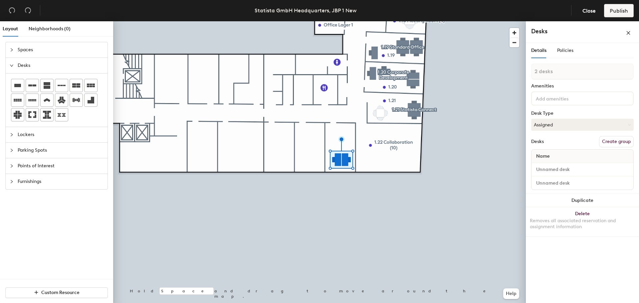
click at [617, 138] on button "Create group" at bounding box center [616, 141] width 35 height 11
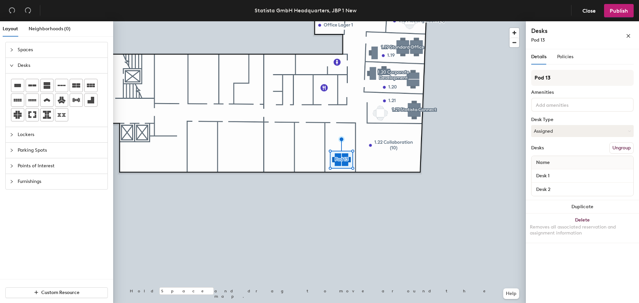
click at [518, 76] on div "Layout Neighborhoods (0) Spaces Desks Lockers Parking Spots Points of Interest …" at bounding box center [319, 163] width 639 height 284
type input "1.23"
click at [48, 85] on icon at bounding box center [47, 85] width 7 height 7
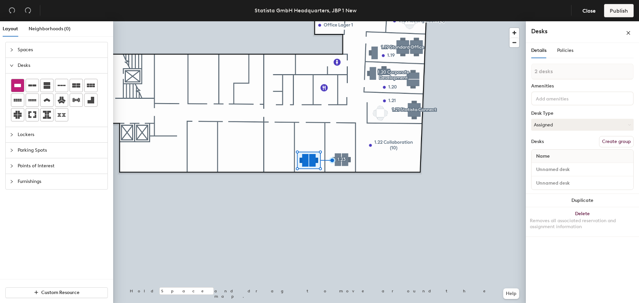
click at [21, 83] on icon at bounding box center [18, 85] width 8 height 8
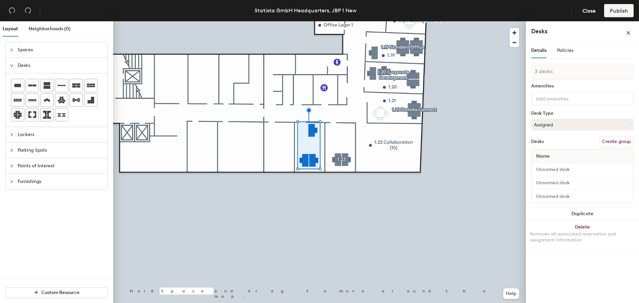
drag, startPoint x: 618, startPoint y: 142, endPoint x: 579, endPoint y: 88, distance: 66.3
click at [619, 141] on button "Create group" at bounding box center [616, 141] width 35 height 11
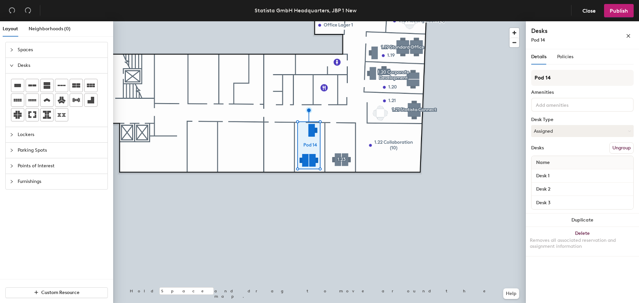
click at [509, 84] on div "Layout Neighborhoods (0) Spaces Desks Lockers Parking Spots Points of Interest …" at bounding box center [319, 163] width 639 height 284
type input "1.25 Standard Office"
click at [347, 21] on div at bounding box center [319, 21] width 412 height 0
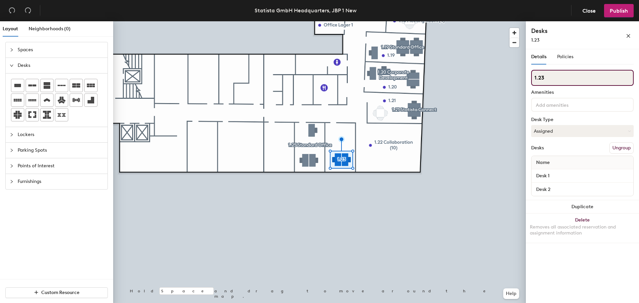
click at [570, 80] on input "1.23" at bounding box center [582, 78] width 102 height 16
drag, startPoint x: 603, startPoint y: 78, endPoint x: 545, endPoint y: 76, distance: 57.6
click at [545, 76] on input "1.23 Standard Office" at bounding box center [582, 78] width 102 height 16
type input "1.23 CEO"
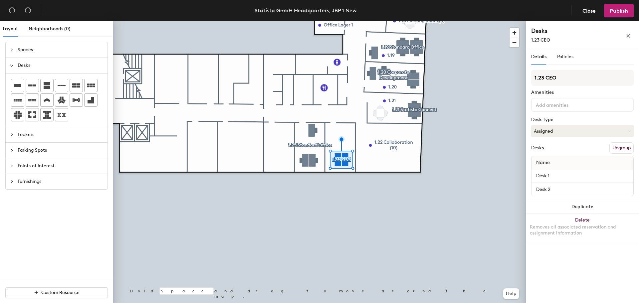
click at [456, 21] on div at bounding box center [319, 21] width 412 height 0
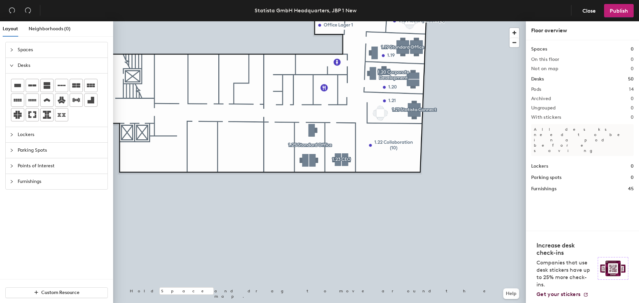
click at [38, 164] on span "Points of Interest" at bounding box center [61, 165] width 86 height 15
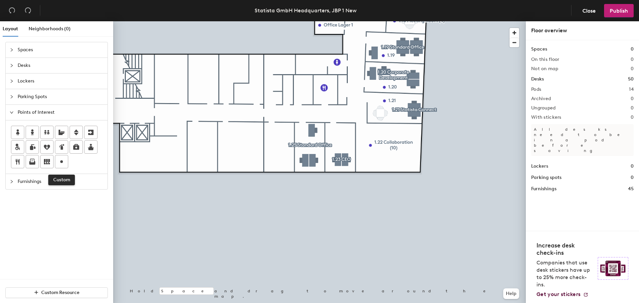
drag, startPoint x: 64, startPoint y: 162, endPoint x: 98, endPoint y: 154, distance: 35.6
click at [64, 162] on icon at bounding box center [62, 162] width 8 height 8
type input "1.23 CEO"
click at [340, 149] on span "Done" at bounding box center [343, 148] width 20 height 11
click at [57, 160] on div at bounding box center [61, 161] width 13 height 13
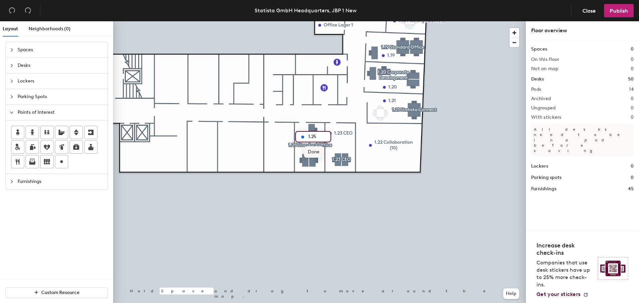
type input "1.25"
click at [317, 153] on span "Done" at bounding box center [314, 151] width 20 height 11
click at [58, 162] on icon at bounding box center [62, 162] width 8 height 8
type input "T"
type input "1.27 Team Meeting (4)"
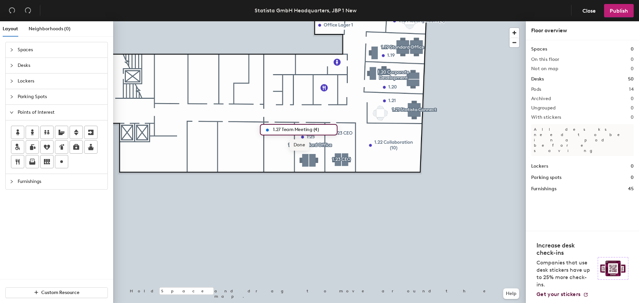
click at [298, 145] on span "Done" at bounding box center [299, 144] width 20 height 11
click at [35, 185] on span "Furnishings" at bounding box center [61, 181] width 86 height 15
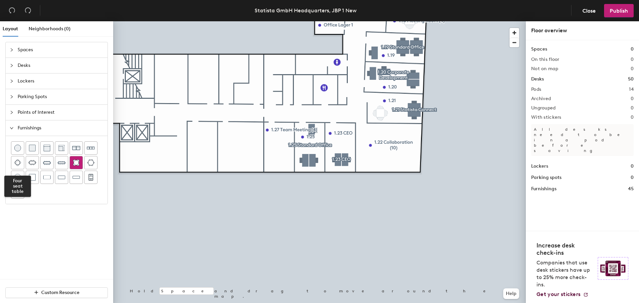
drag, startPoint x: 20, startPoint y: 162, endPoint x: 82, endPoint y: 158, distance: 62.7
click at [20, 162] on img at bounding box center [17, 162] width 7 height 7
click at [293, 21] on div at bounding box center [319, 21] width 412 height 0
click at [25, 129] on span "Furnishings" at bounding box center [61, 127] width 86 height 15
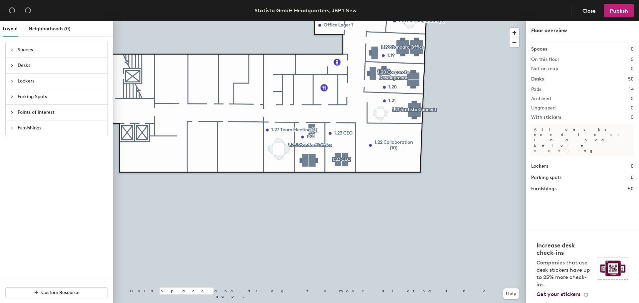
click at [33, 127] on span "Furnishings" at bounding box center [61, 127] width 86 height 15
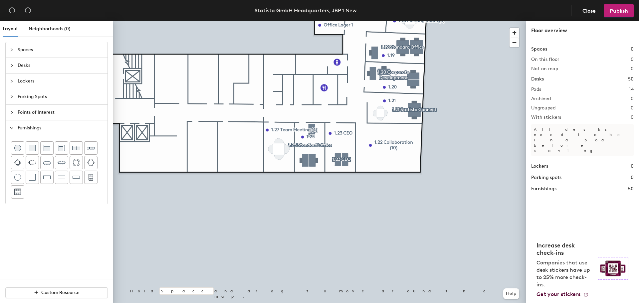
click at [44, 112] on span "Points of Interest" at bounding box center [61, 112] width 86 height 15
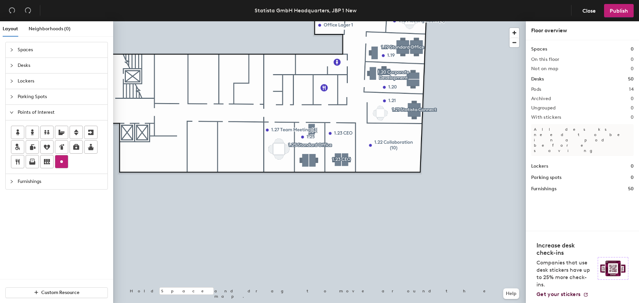
click at [64, 159] on icon at bounding box center [62, 162] width 8 height 8
type input "1.35 OM Storage"
click at [187, 89] on span "Done" at bounding box center [185, 90] width 20 height 11
click at [59, 165] on icon at bounding box center [62, 162] width 8 height 8
type input "1.33 Relaxation Room"
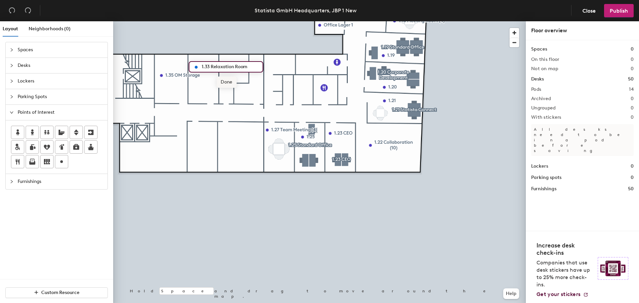
click at [224, 83] on span "Done" at bounding box center [227, 81] width 20 height 11
click at [60, 166] on div at bounding box center [61, 161] width 13 height 13
type input "1.31 Archive"
click at [244, 96] on span "Done" at bounding box center [242, 95] width 20 height 11
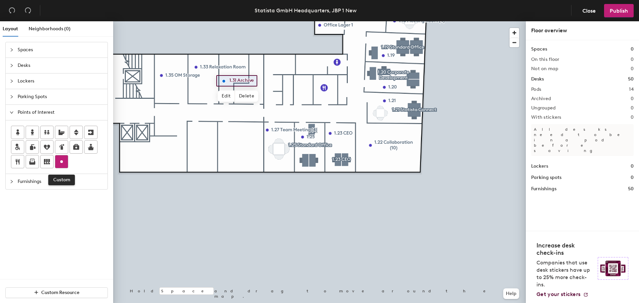
click at [67, 163] on div at bounding box center [61, 161] width 13 height 13
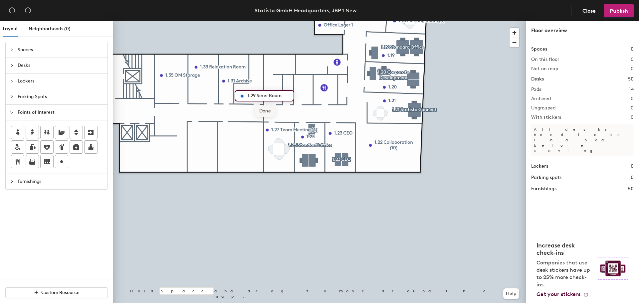
type input "1.29 Serer Room"
click at [268, 112] on span "Done" at bounding box center [265, 110] width 20 height 11
click at [233, 21] on div at bounding box center [319, 21] width 412 height 0
drag, startPoint x: 22, startPoint y: 132, endPoint x: 96, endPoint y: 115, distance: 76.1
click at [22, 132] on div at bounding box center [17, 132] width 13 height 13
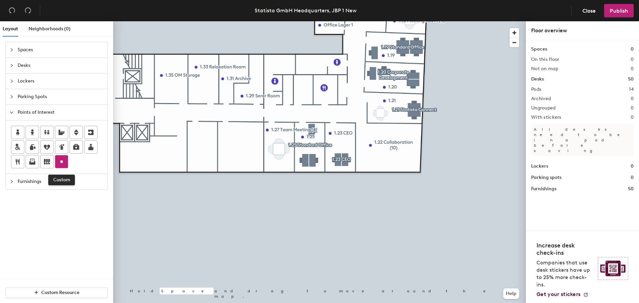
click at [57, 161] on div at bounding box center [61, 161] width 13 height 13
type input "1.26 Archive"
click at [325, 102] on span "Done" at bounding box center [320, 99] width 20 height 11
drag, startPoint x: 62, startPoint y: 164, endPoint x: 76, endPoint y: 162, distance: 13.7
click at [62, 163] on icon at bounding box center [62, 162] width 8 height 8
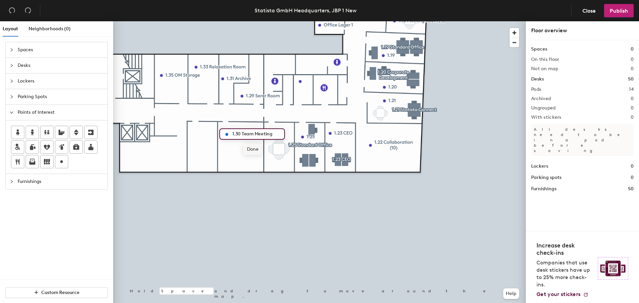
type input "1.30 Team Meeting"
click at [249, 149] on span "Done" at bounding box center [253, 149] width 20 height 11
drag, startPoint x: 60, startPoint y: 162, endPoint x: 104, endPoint y: 161, distance: 44.6
click at [60, 161] on icon at bounding box center [62, 162] width 8 height 8
type input "1.33 Procurement Storage"
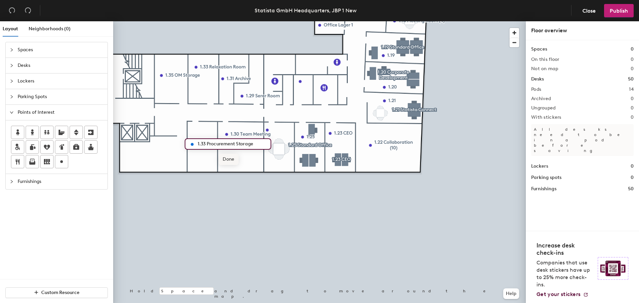
click at [229, 158] on span "Done" at bounding box center [229, 159] width 20 height 11
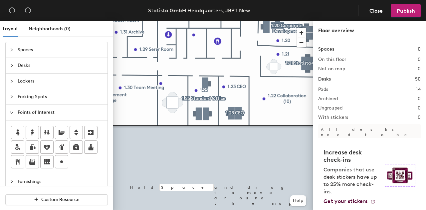
click at [172, 210] on html "Skip navigation Schedule Office People Analytics Visits Deliveries Services Man…" at bounding box center [213, 105] width 426 height 210
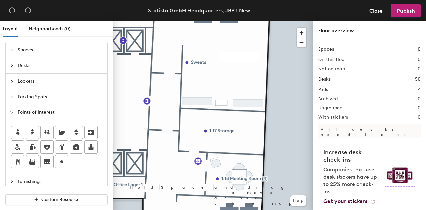
click at [33, 65] on span "Desks" at bounding box center [61, 65] width 86 height 15
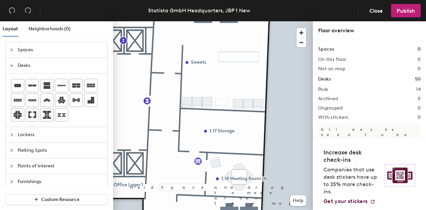
click at [38, 183] on span "Furnishings" at bounding box center [61, 181] width 86 height 15
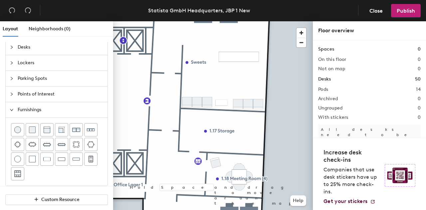
scroll to position [19, 0]
click at [35, 144] on img at bounding box center [32, 143] width 8 height 7
click at [243, 21] on div at bounding box center [213, 21] width 200 height 0
click at [244, 21] on div at bounding box center [213, 21] width 200 height 0
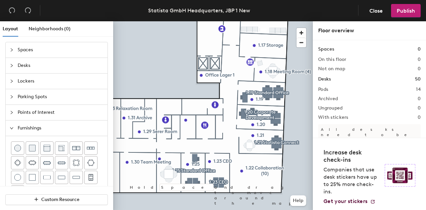
scroll to position [19, 0]
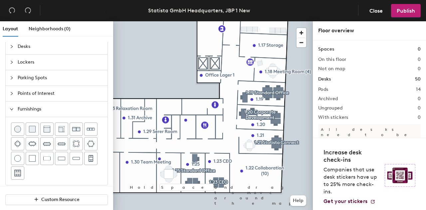
click at [51, 92] on span "Points of Interest" at bounding box center [61, 93] width 86 height 15
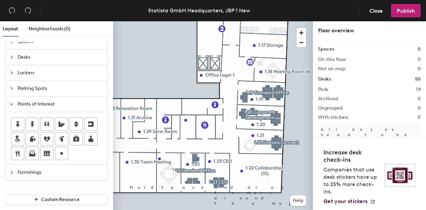
scroll to position [7, 0]
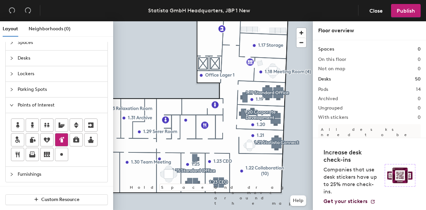
click at [62, 136] on icon at bounding box center [62, 140] width 8 height 8
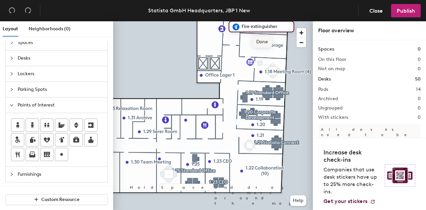
click at [270, 42] on span "Done" at bounding box center [262, 41] width 20 height 11
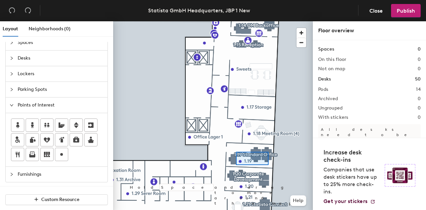
click at [233, 21] on div at bounding box center [213, 21] width 200 height 0
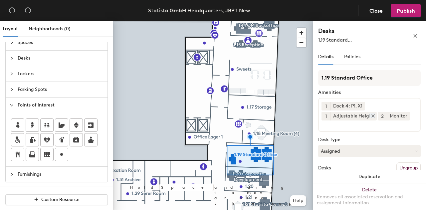
click at [370, 113] on icon at bounding box center [372, 115] width 5 height 5
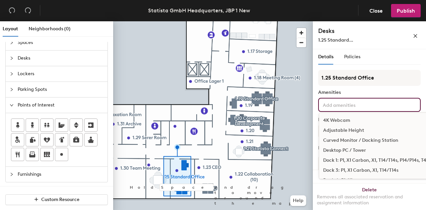
click at [353, 105] on input at bounding box center [351, 104] width 60 height 8
type input "a"
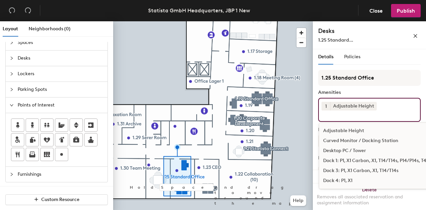
scroll to position [14, 0]
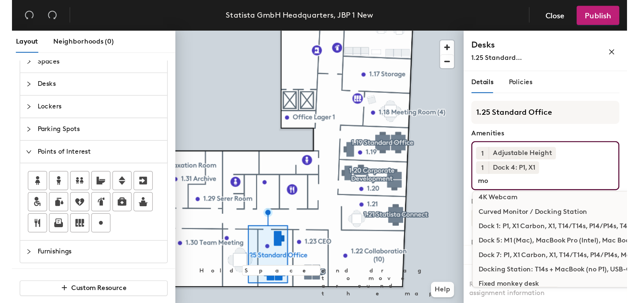
scroll to position [0, 0]
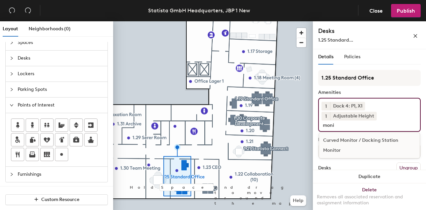
type input "moni"
click at [334, 150] on div "Monitor" at bounding box center [369, 150] width 100 height 10
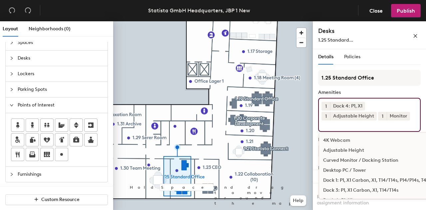
click at [382, 115] on button "1" at bounding box center [382, 116] width 9 height 9
click at [382, 123] on div "2" at bounding box center [382, 124] width 9 height 9
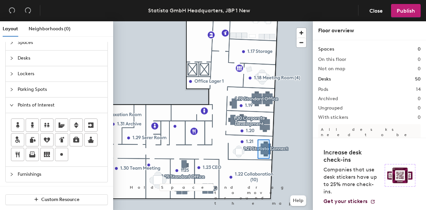
click at [257, 21] on div at bounding box center [213, 21] width 200 height 0
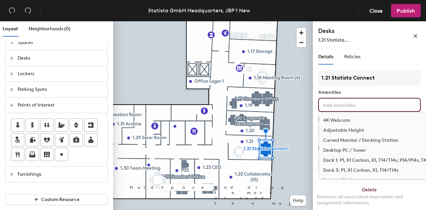
click at [349, 105] on input at bounding box center [351, 104] width 60 height 8
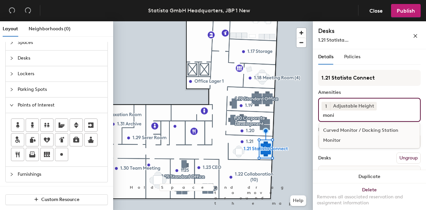
type input "moni"
click at [341, 140] on div "Monitor" at bounding box center [369, 140] width 100 height 10
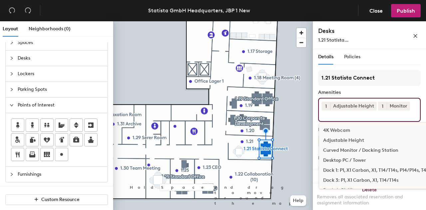
click at [381, 107] on span "1" at bounding box center [382, 106] width 2 height 7
click at [381, 114] on div "2" at bounding box center [382, 114] width 9 height 9
click at [367, 116] on input at bounding box center [351, 114] width 60 height 8
type input "do"
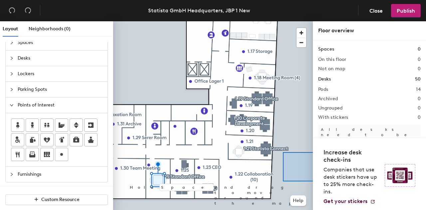
click at [337, 150] on div "Layout Neighborhoods (0) Spaces Desks Lockers Parking Spots Points of Interest …" at bounding box center [213, 116] width 426 height 191
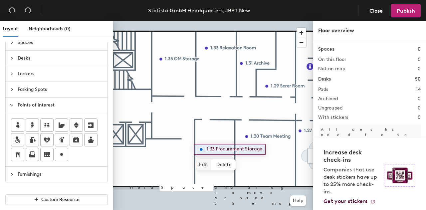
click at [203, 161] on span "Edit" at bounding box center [203, 164] width 17 height 11
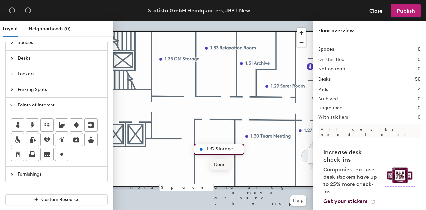
type input "1.32 Storage"
click at [216, 161] on span "Done" at bounding box center [220, 164] width 20 height 11
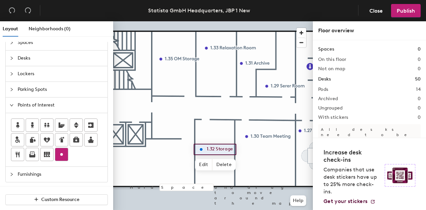
click at [64, 151] on icon at bounding box center [62, 154] width 8 height 8
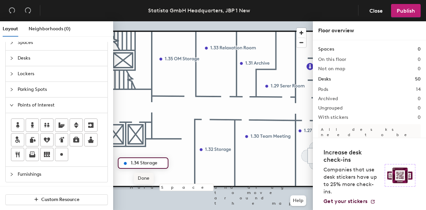
type input "1.34 Storage"
click at [144, 179] on span "Done" at bounding box center [144, 178] width 20 height 11
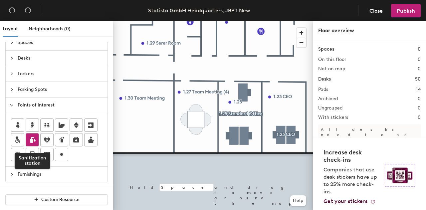
click at [35, 133] on div at bounding box center [32, 139] width 13 height 13
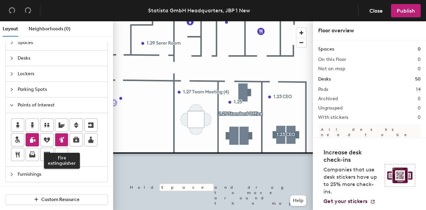
click at [61, 140] on icon at bounding box center [62, 140] width 3 height 6
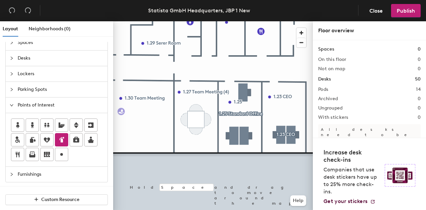
click at [61, 137] on icon at bounding box center [62, 140] width 8 height 8
click at [289, 62] on div "Layout Neighborhoods (0) Spaces Desks Lockers Parking Spots Points of Interest …" at bounding box center [213, 116] width 426 height 191
click at [309, 76] on span "Done" at bounding box center [316, 76] width 20 height 11
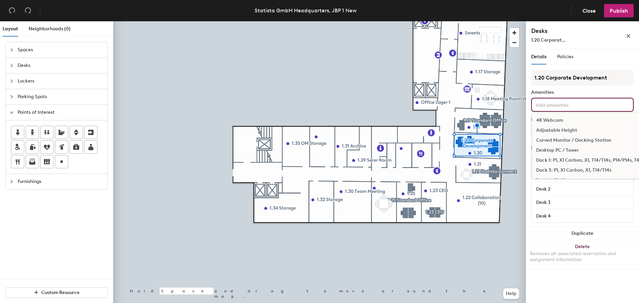
click at [425, 106] on input at bounding box center [564, 104] width 60 height 8
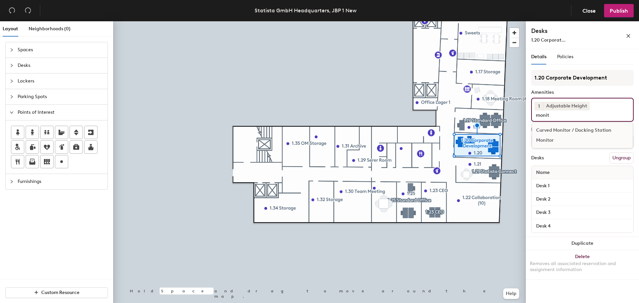
type input "monit"
click at [425, 138] on div "Monitor" at bounding box center [582, 140] width 100 height 10
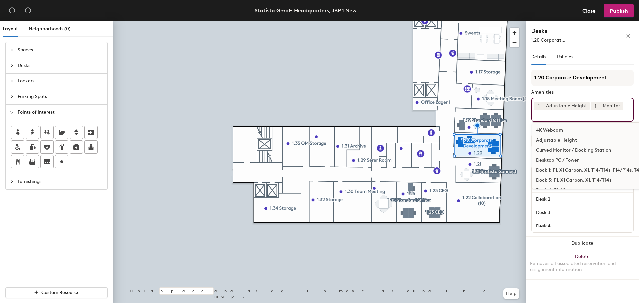
click at [425, 106] on span "1" at bounding box center [595, 106] width 2 height 7
click at [425, 113] on div "2" at bounding box center [595, 114] width 9 height 9
click at [425, 118] on input at bounding box center [564, 114] width 60 height 8
type input "dock"
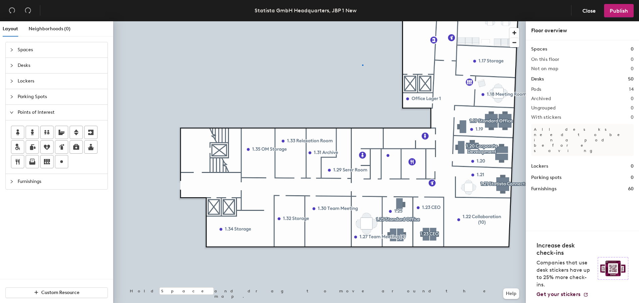
click at [362, 21] on div at bounding box center [319, 21] width 412 height 0
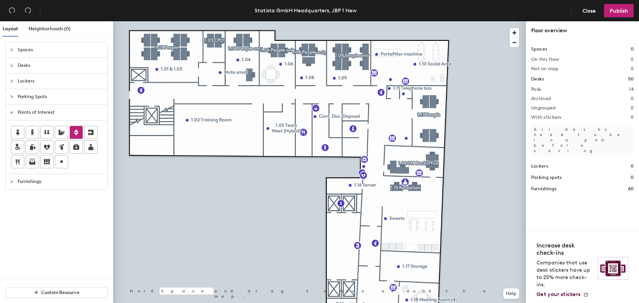
click at [78, 132] on icon at bounding box center [76, 132] width 5 height 6
click at [73, 135] on icon at bounding box center [76, 132] width 8 height 8
click at [425, 21] on div at bounding box center [319, 21] width 412 height 0
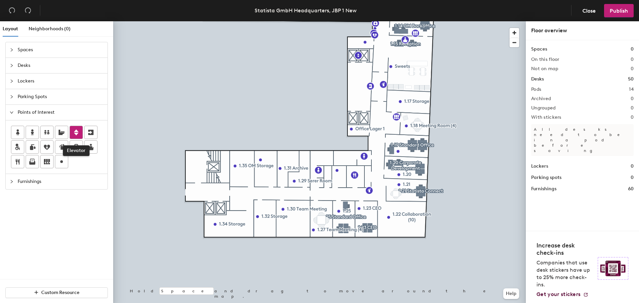
click at [80, 132] on div at bounding box center [76, 132] width 13 height 13
click at [220, 210] on span "Done" at bounding box center [222, 224] width 20 height 11
click at [75, 133] on icon at bounding box center [76, 132] width 5 height 6
click at [231, 210] on span "Done" at bounding box center [234, 223] width 20 height 11
drag, startPoint x: 79, startPoint y: 132, endPoint x: 86, endPoint y: 131, distance: 7.3
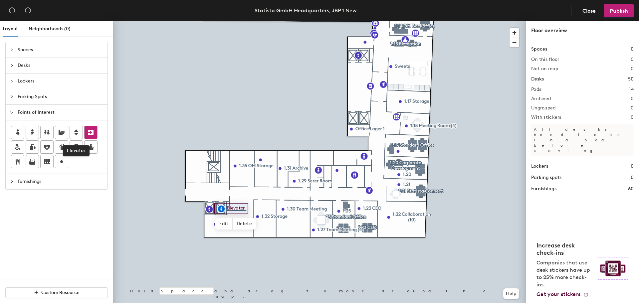
click at [79, 132] on icon at bounding box center [76, 132] width 8 height 8
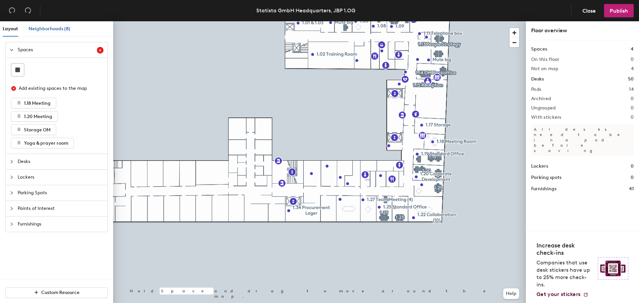
click at [42, 27] on span "Neighborhoods (8)" at bounding box center [50, 29] width 42 height 6
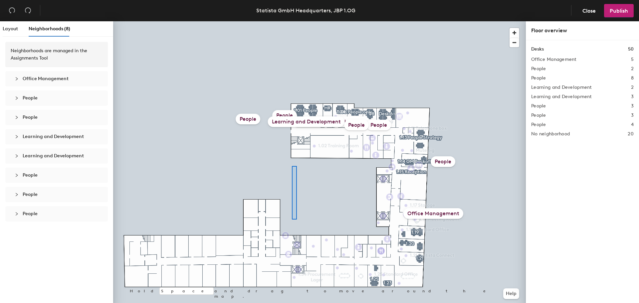
click at [284, 113] on div "Hold Space and drag to move around the map. Help People People Learning and Dev…" at bounding box center [319, 163] width 412 height 284
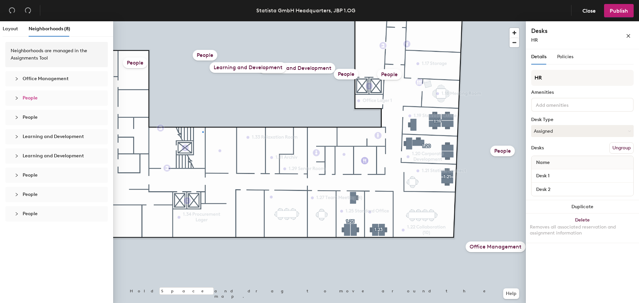
click at [202, 21] on div at bounding box center [319, 21] width 412 height 0
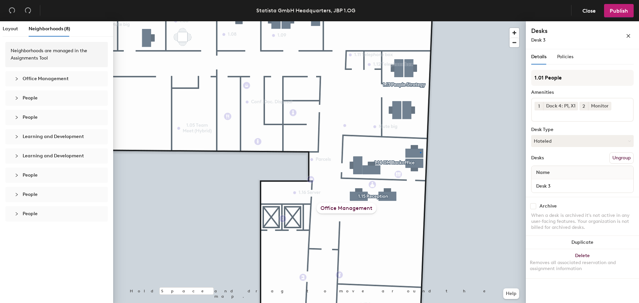
click at [420, 21] on div at bounding box center [319, 21] width 412 height 0
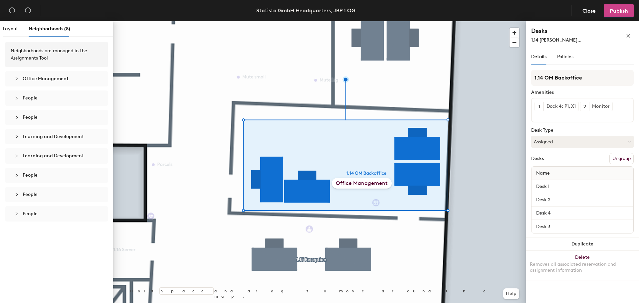
click at [617, 10] on span "Publish" at bounding box center [618, 11] width 18 height 6
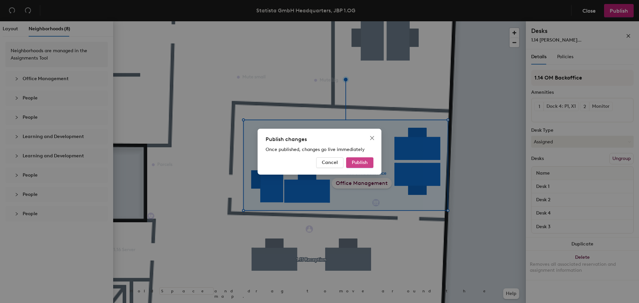
click at [362, 163] on span "Publish" at bounding box center [360, 163] width 16 height 6
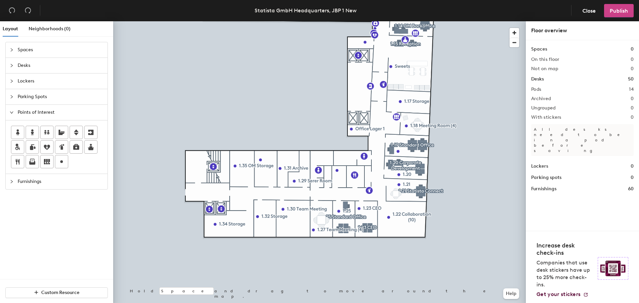
click at [616, 12] on span "Publish" at bounding box center [618, 11] width 18 height 6
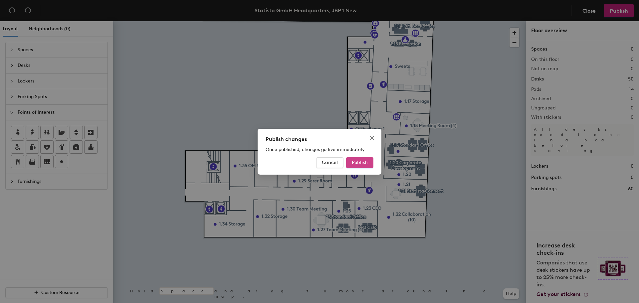
click at [360, 161] on span "Publish" at bounding box center [360, 163] width 16 height 6
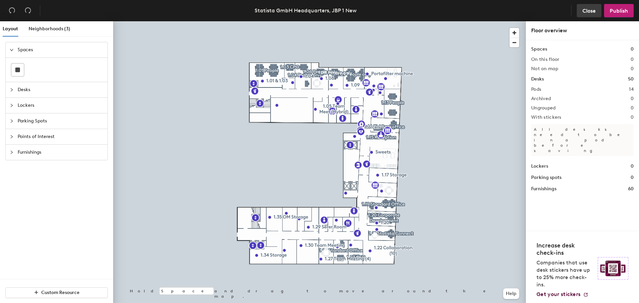
click at [585, 12] on span "Close" at bounding box center [588, 11] width 13 height 6
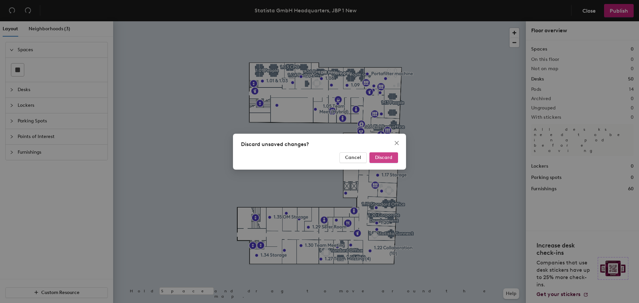
drag, startPoint x: 381, startPoint y: 157, endPoint x: 386, endPoint y: 154, distance: 6.2
click at [382, 157] on span "Discard" at bounding box center [383, 158] width 17 height 6
